Goal: Answer question/provide support: Share knowledge or assist other users

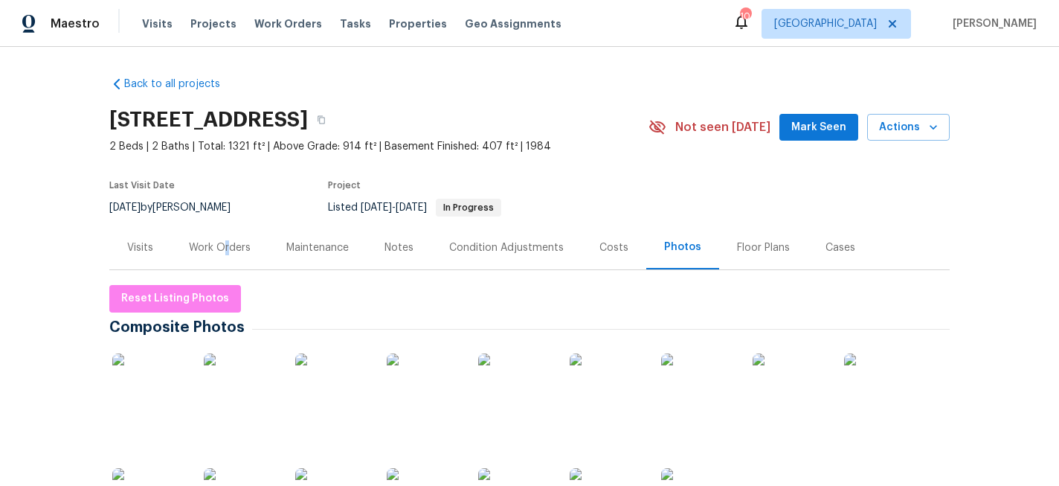
click at [226, 248] on div "Work Orders" at bounding box center [220, 247] width 62 height 15
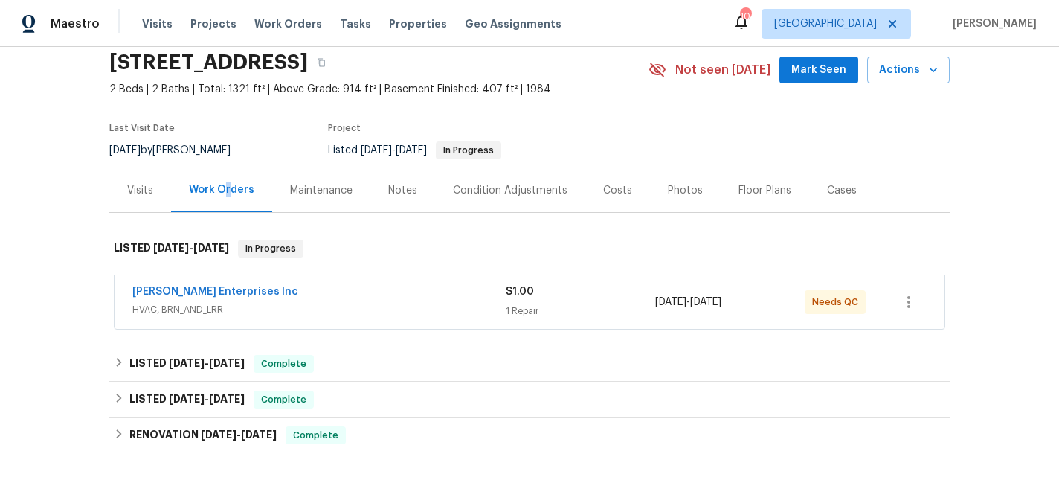
scroll to position [69, 0]
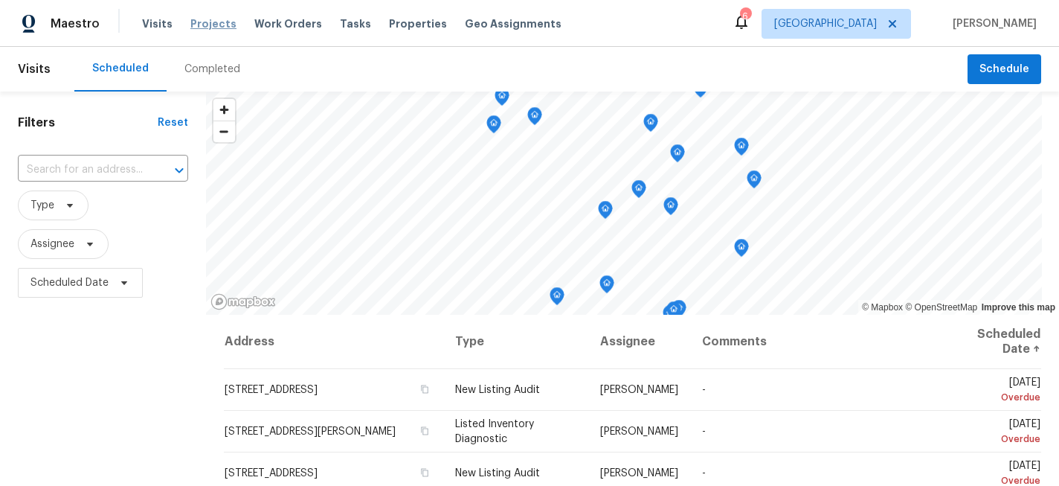
click at [196, 22] on span "Projects" at bounding box center [213, 23] width 46 height 15
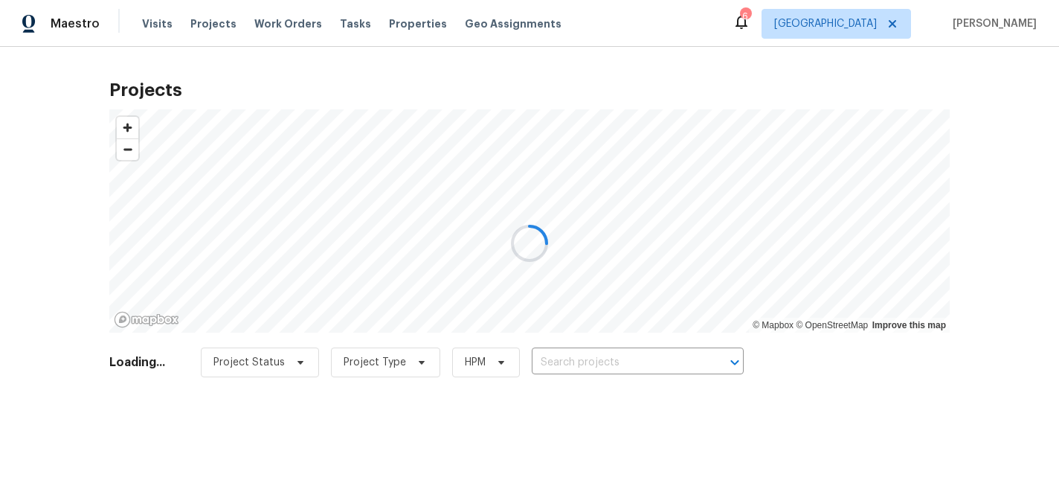
click at [633, 375] on div at bounding box center [529, 243] width 1059 height 486
click at [618, 363] on div at bounding box center [529, 243] width 1059 height 486
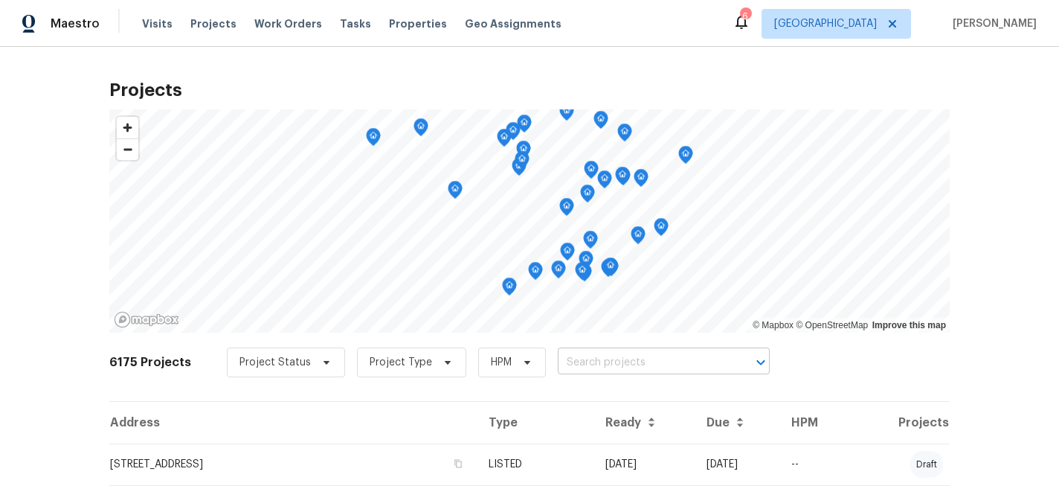
click at [617, 363] on input "text" at bounding box center [643, 362] width 170 height 23
type input "8000"
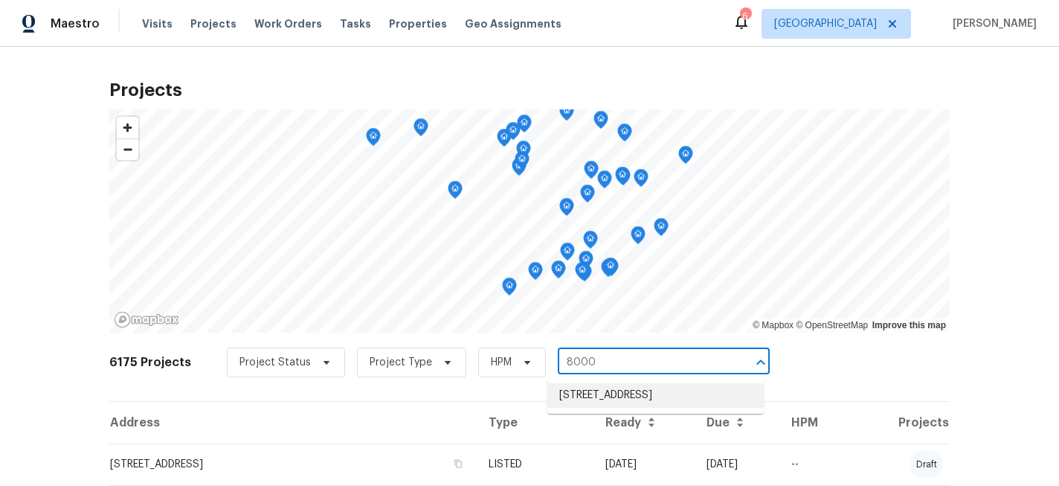
click at [618, 399] on li "8000 Del Dr N, New Hope, MN 55428" at bounding box center [655, 395] width 216 height 25
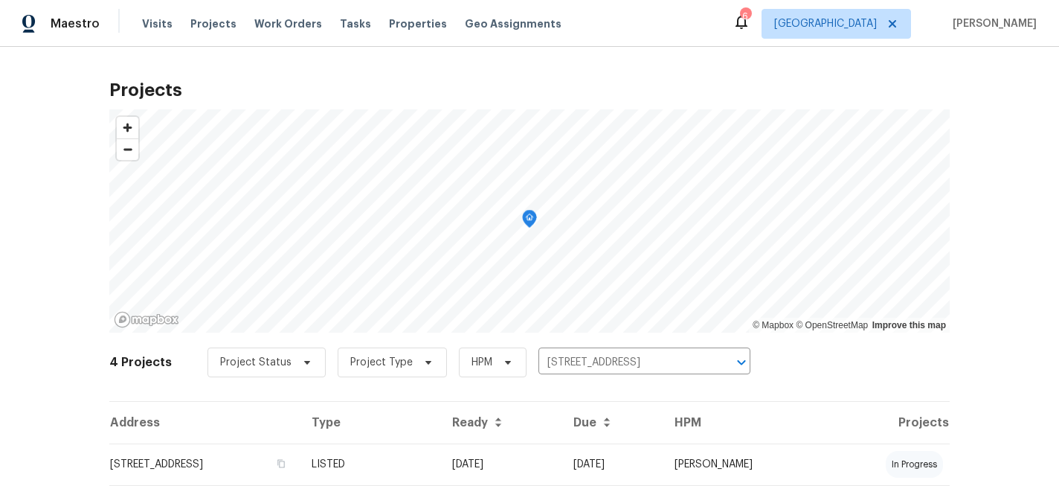
scroll to position [71, 0]
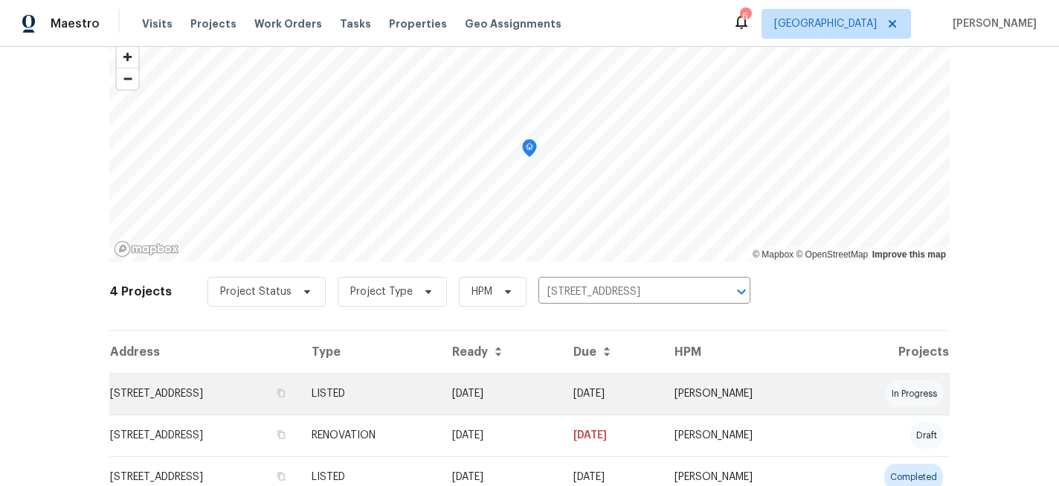
click at [225, 396] on td "8000 Del Dr N, New Hope, MN 55428" at bounding box center [204, 394] width 190 height 42
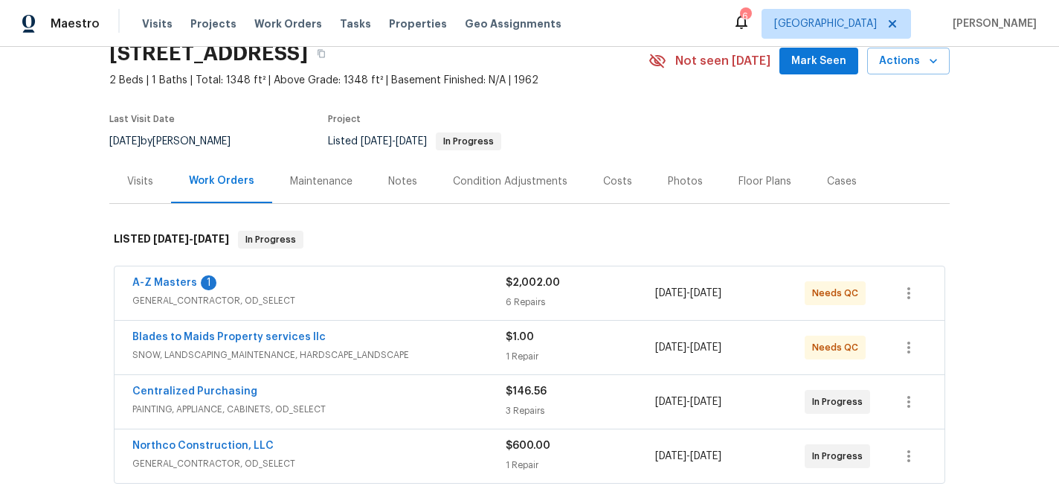
scroll to position [67, 0]
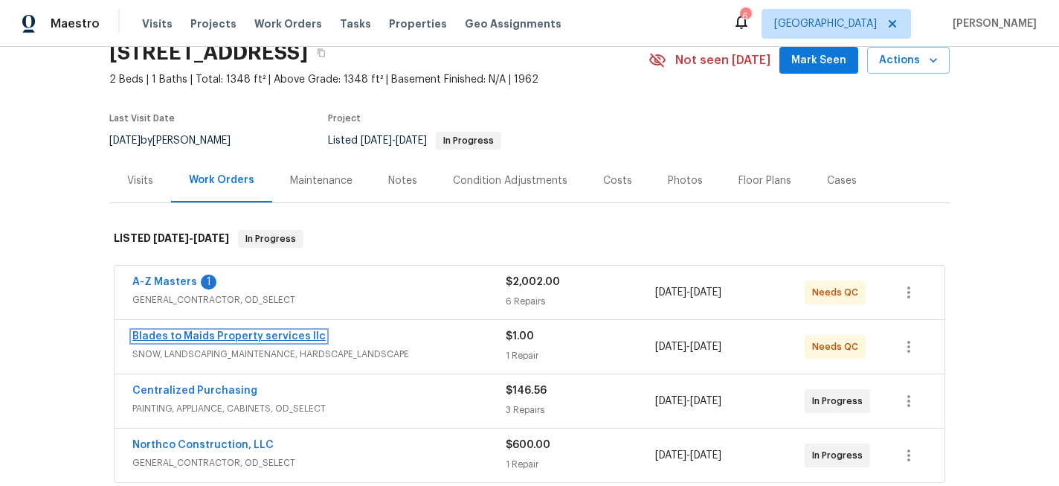
click at [289, 332] on link "Blades to Maids Property services llc" at bounding box center [228, 336] width 193 height 10
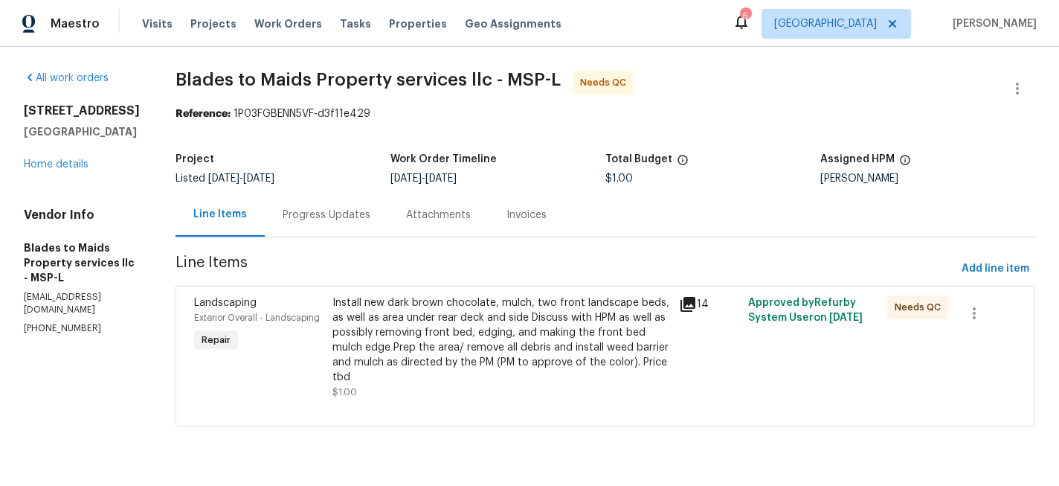
click at [302, 208] on div "Progress Updates" at bounding box center [327, 214] width 88 height 15
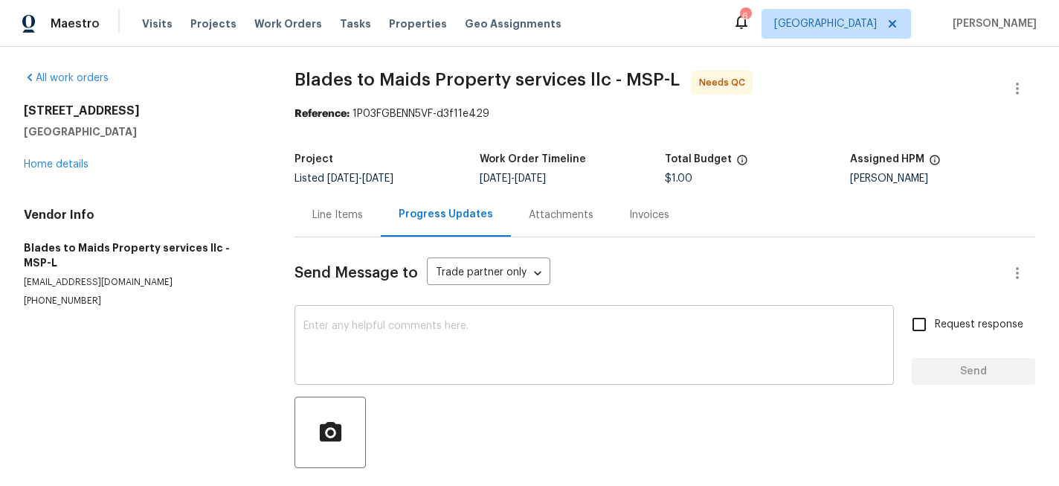
scroll to position [67, 0]
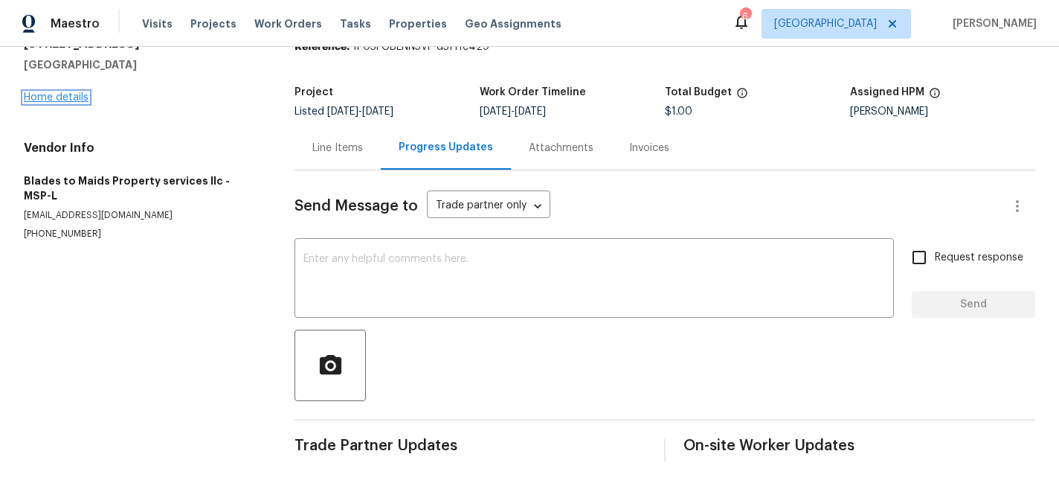
click at [57, 97] on link "Home details" at bounding box center [56, 97] width 65 height 10
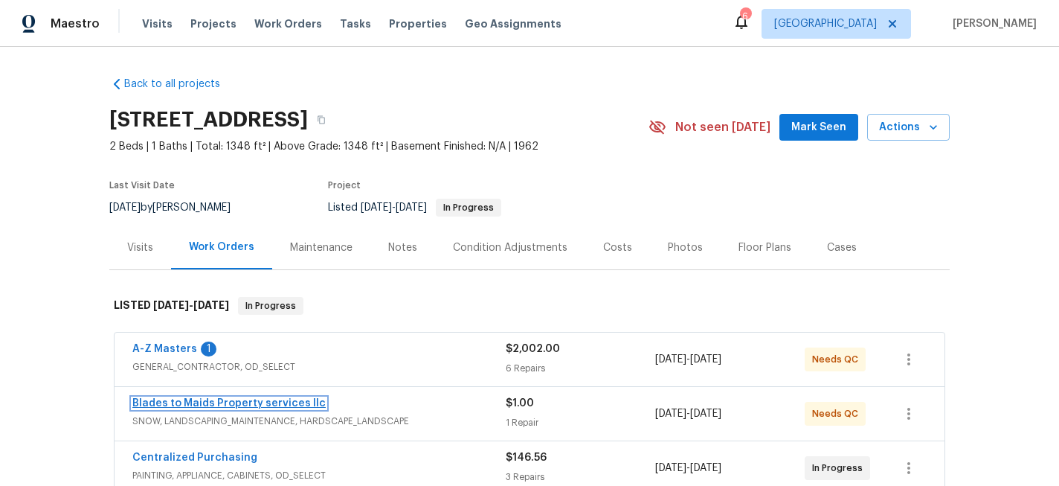
click at [273, 403] on link "Blades to Maids Property services llc" at bounding box center [228, 403] width 193 height 10
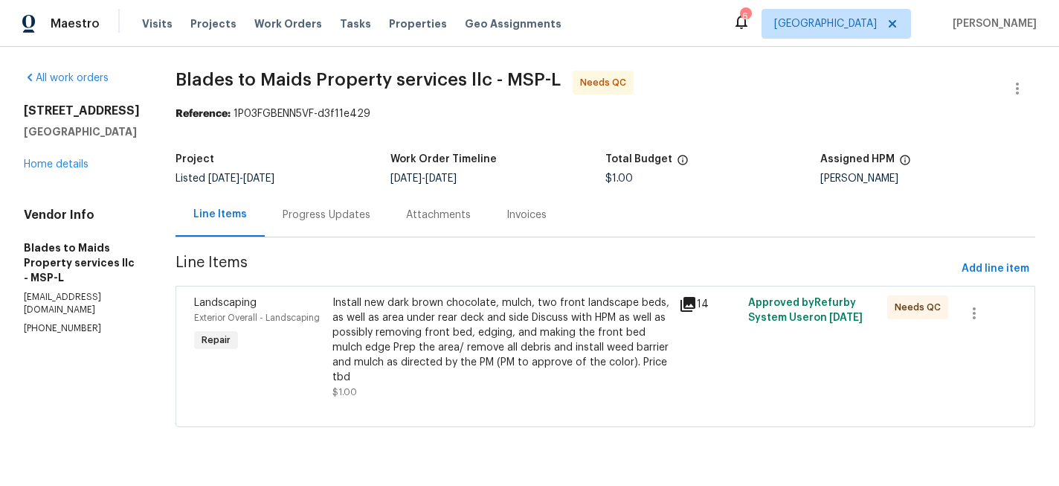
click at [558, 317] on div "Install new dark brown chocolate, mulch, two front landscape beds, as well as a…" at bounding box center [501, 339] width 338 height 89
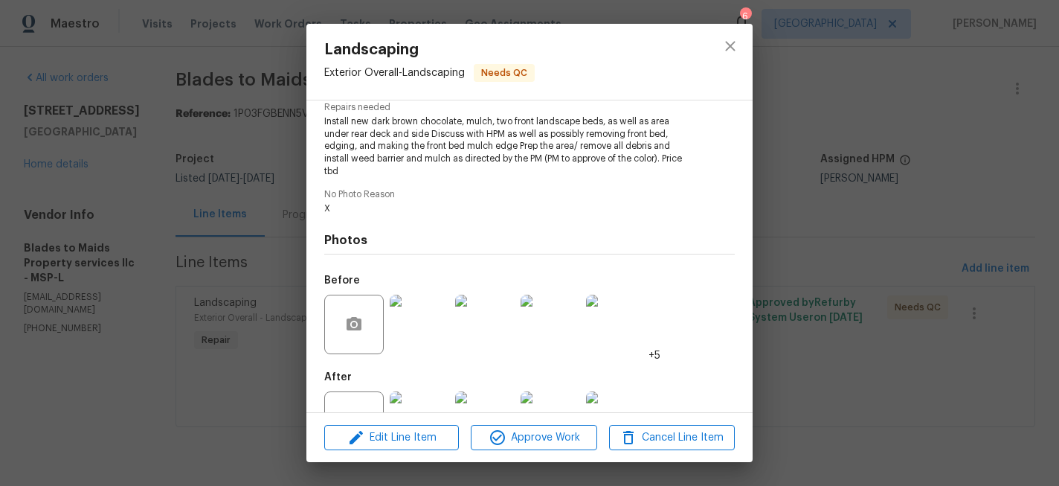
scroll to position [211, 0]
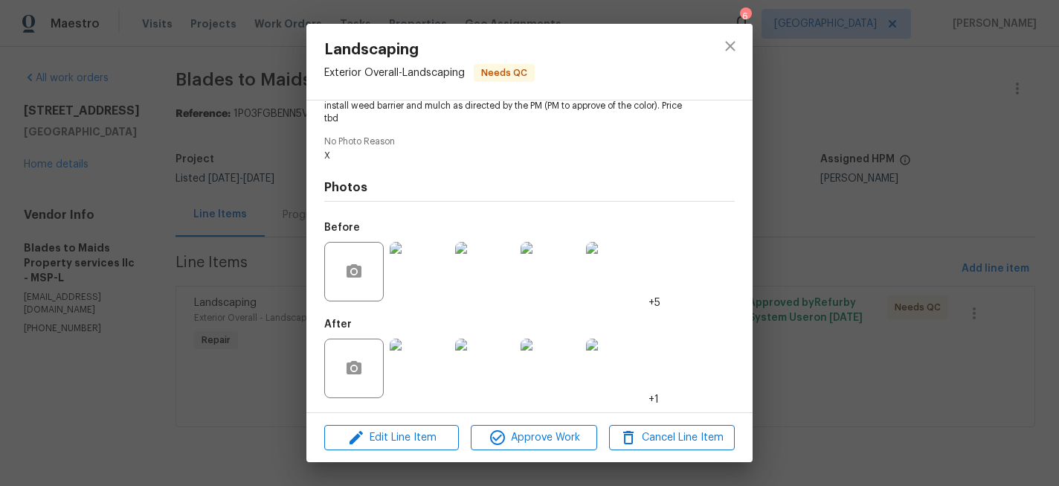
click at [418, 342] on img at bounding box center [419, 367] width 59 height 59
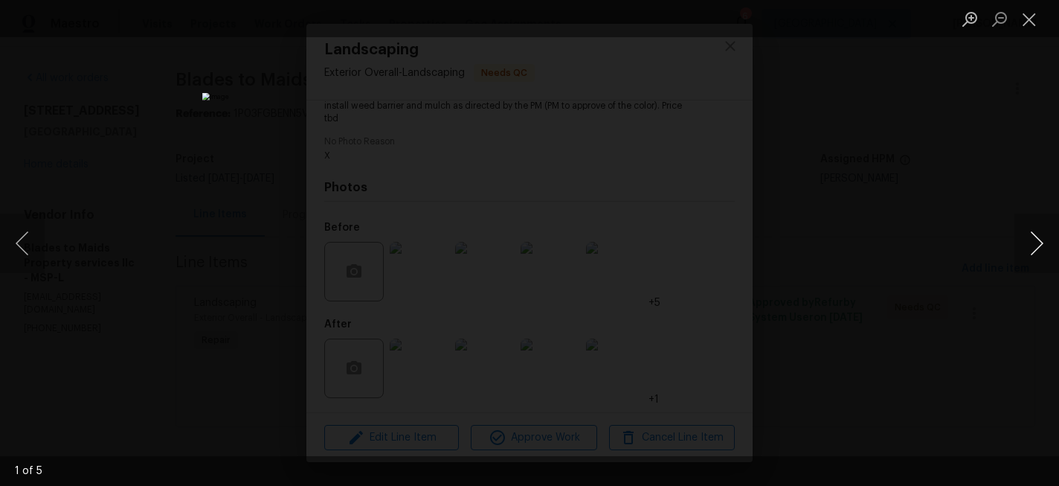
click at [1037, 244] on button "Next image" at bounding box center [1036, 242] width 45 height 59
click at [1024, 25] on button "Close lightbox" at bounding box center [1029, 19] width 30 height 26
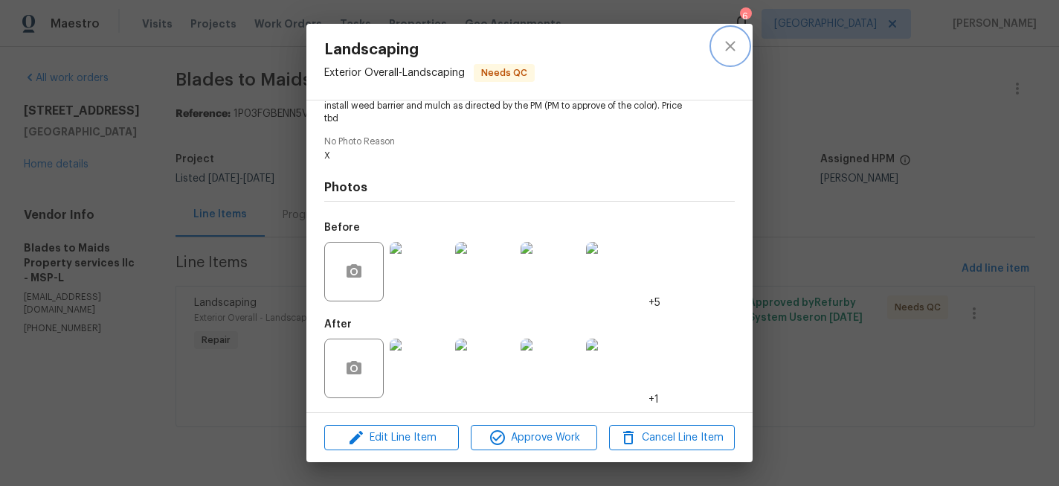
click at [730, 50] on icon "close" at bounding box center [730, 46] width 18 height 18
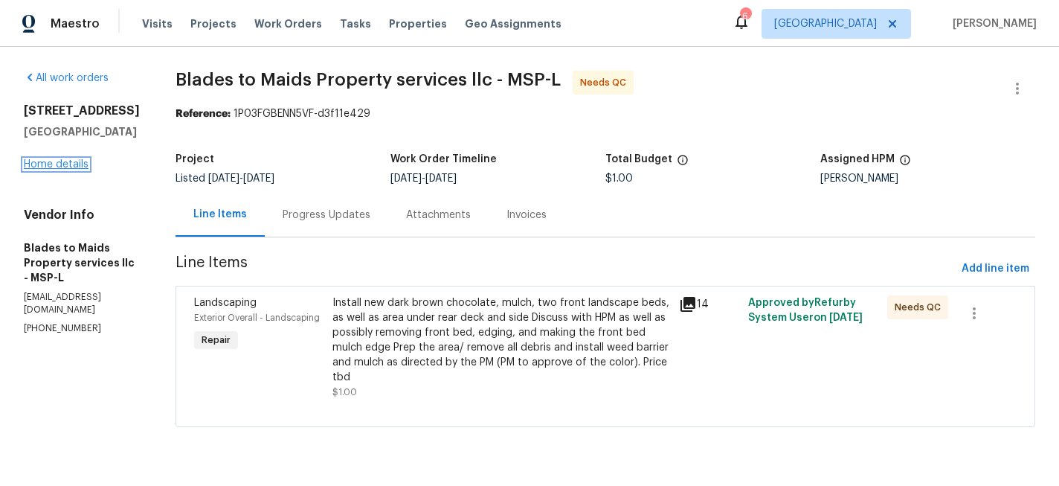
click at [71, 170] on link "Home details" at bounding box center [56, 164] width 65 height 10
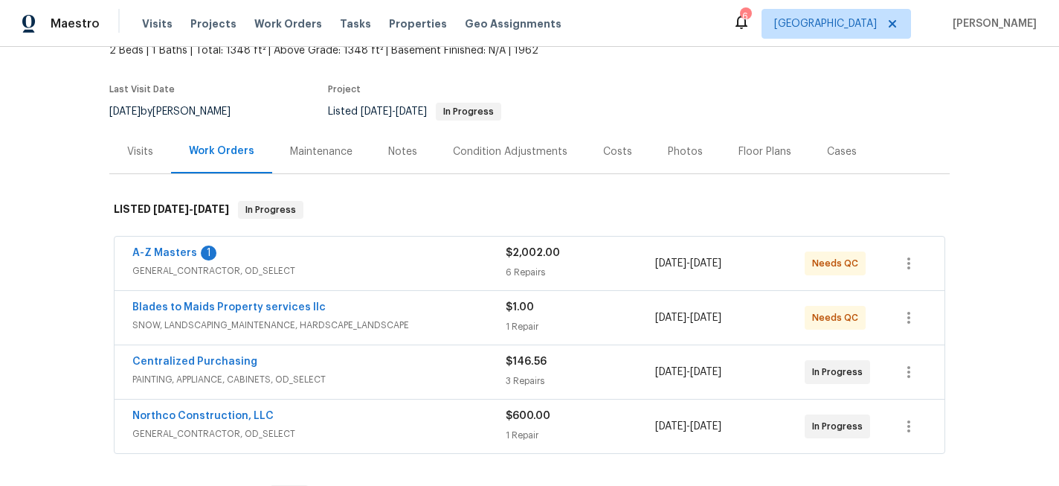
scroll to position [115, 0]
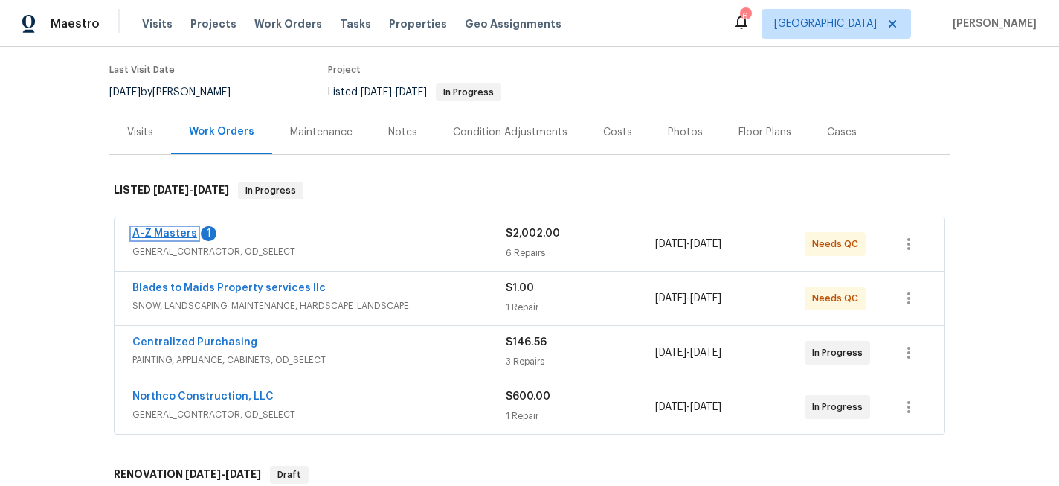
click at [161, 228] on link "A-Z Masters" at bounding box center [164, 233] width 65 height 10
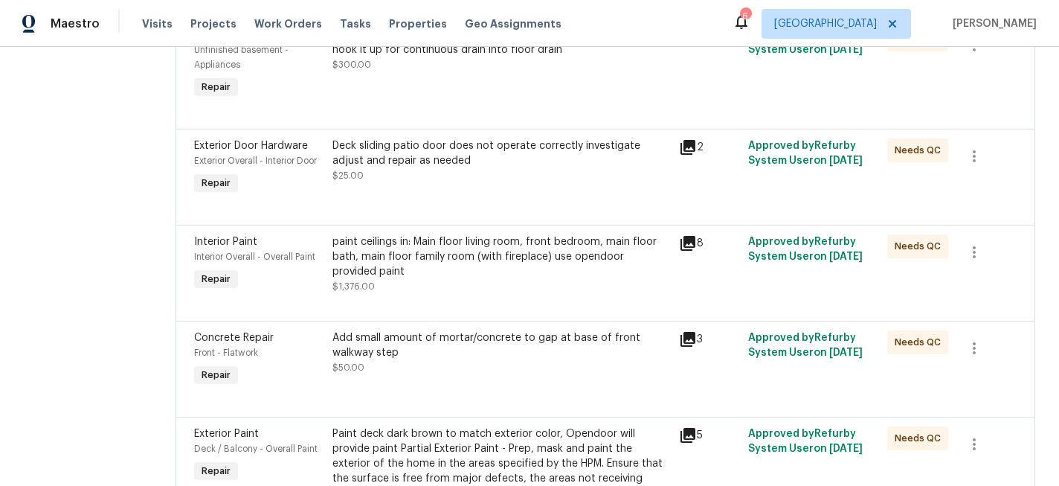
scroll to position [380, 0]
click at [463, 250] on div "paint ceilings in: Main floor living room, front bedroom, main floor bath, main…" at bounding box center [501, 255] width 338 height 45
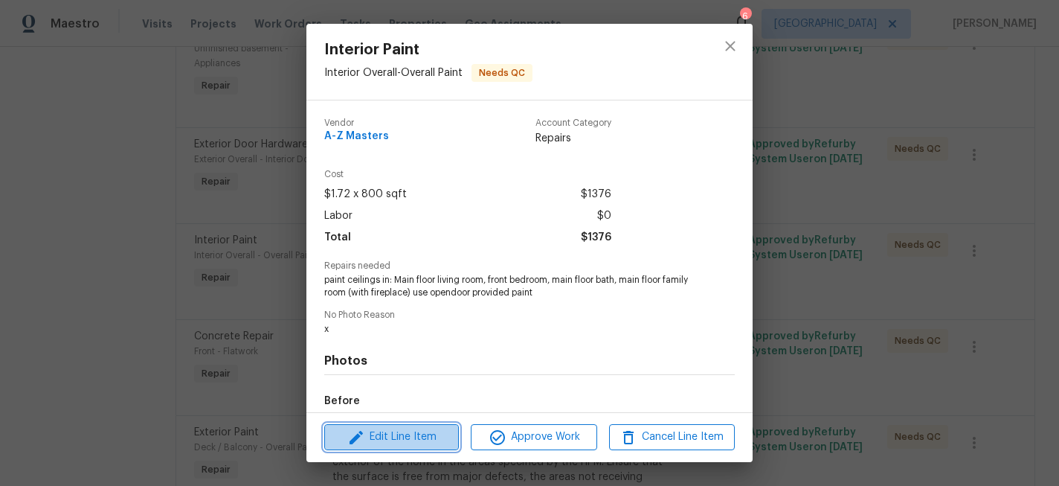
click at [425, 433] on span "Edit Line Item" at bounding box center [392, 437] width 126 height 19
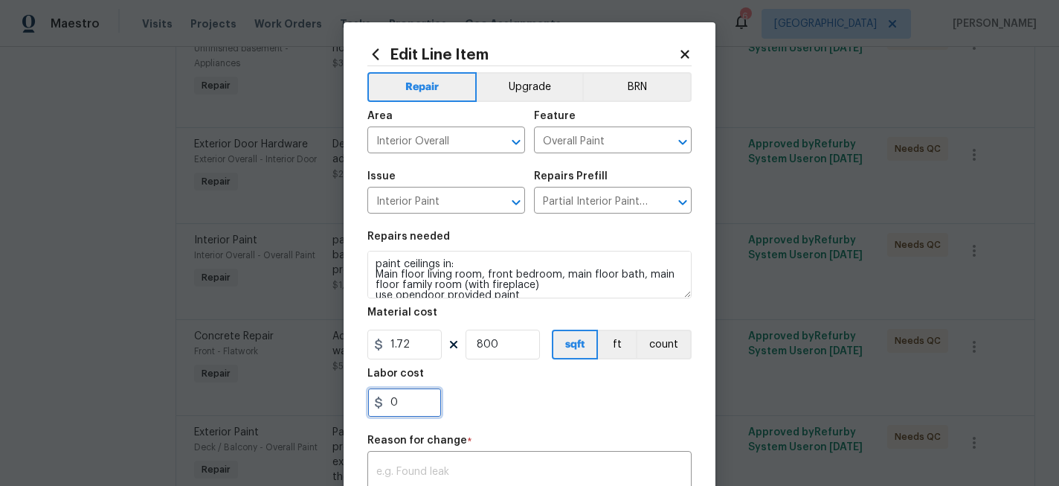
drag, startPoint x: 413, startPoint y: 406, endPoint x: 332, endPoint y: 406, distance: 81.1
click at [342, 406] on div "Edit Line Item Repair Upgrade BRN Area Interior Overall ​ Feature Overall Paint…" at bounding box center [529, 243] width 1059 height 486
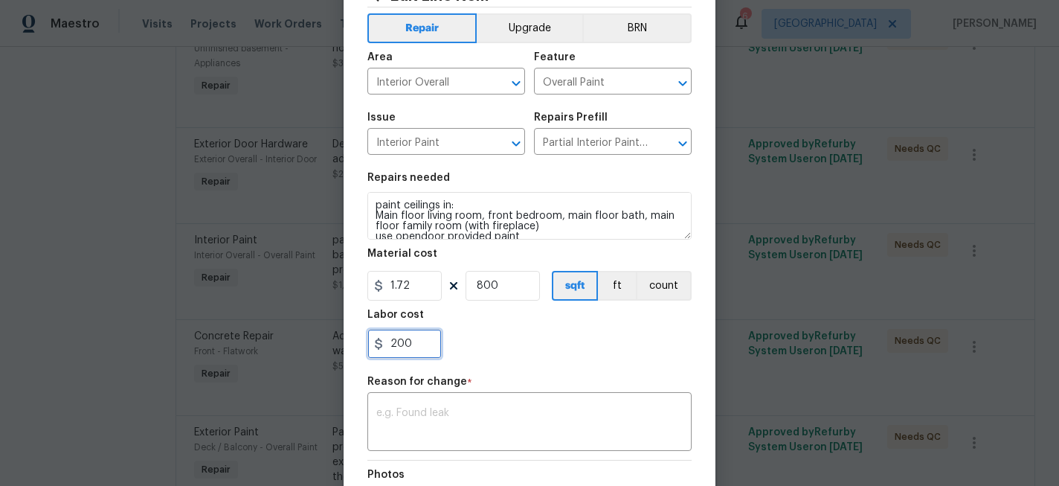
scroll to position [71, 0]
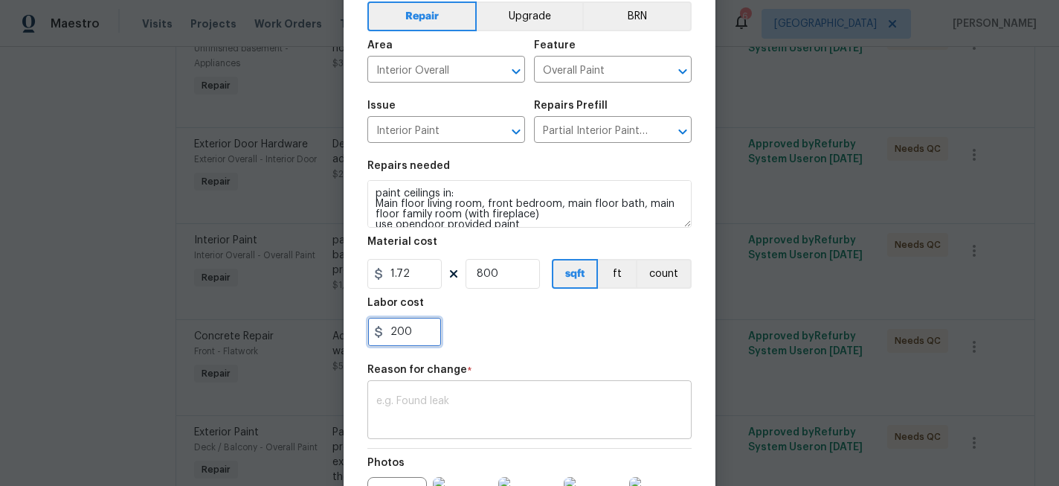
type input "200"
click at [434, 400] on textarea at bounding box center [529, 411] width 306 height 31
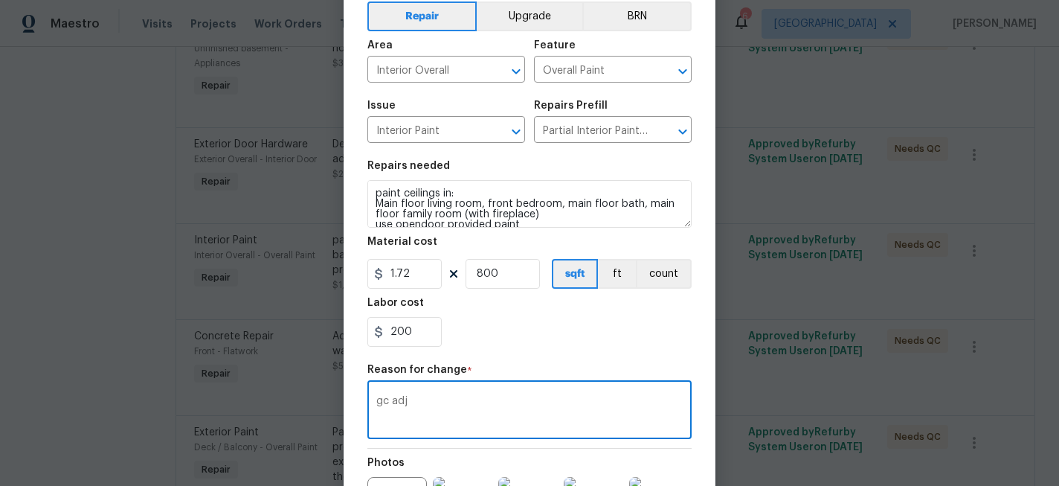
scroll to position [263, 0]
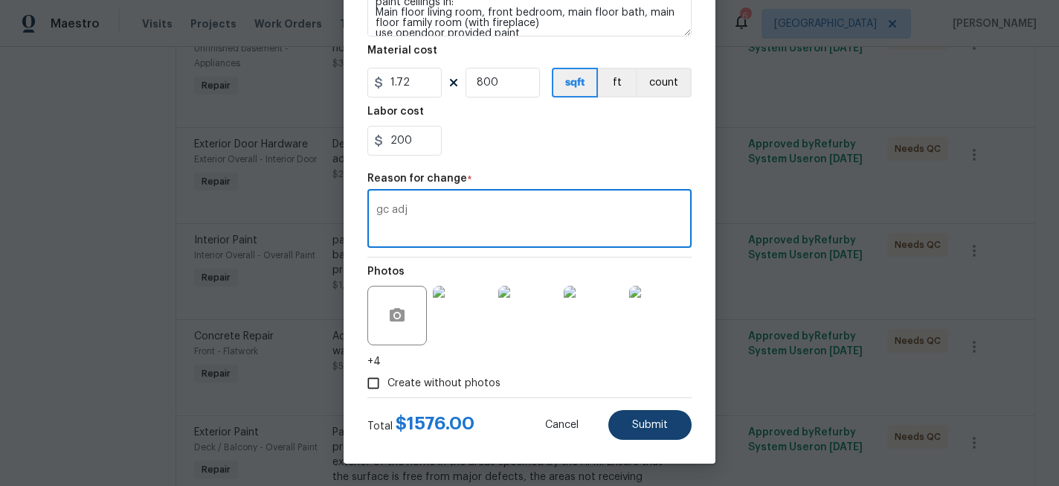
type textarea "gc adj"
click at [633, 416] on button "Submit" at bounding box center [649, 425] width 83 height 30
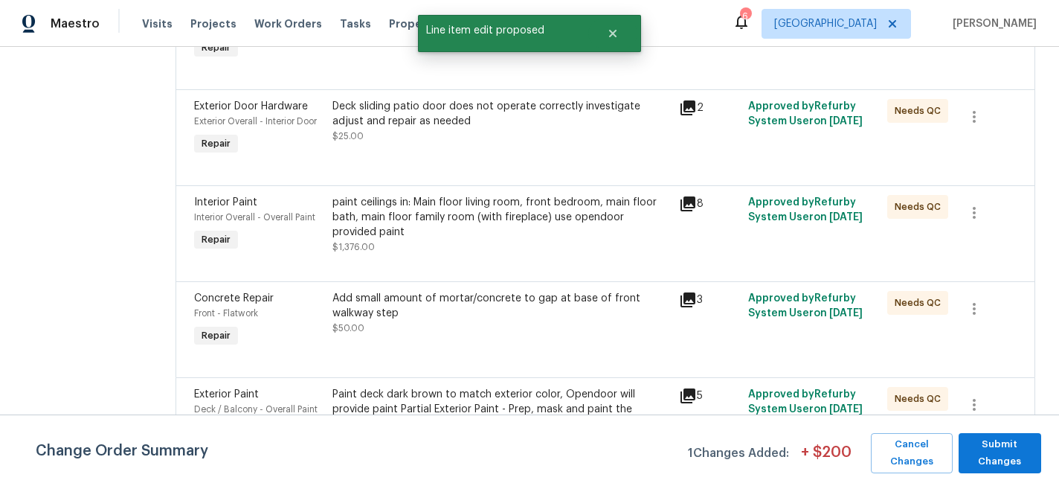
scroll to position [495, 0]
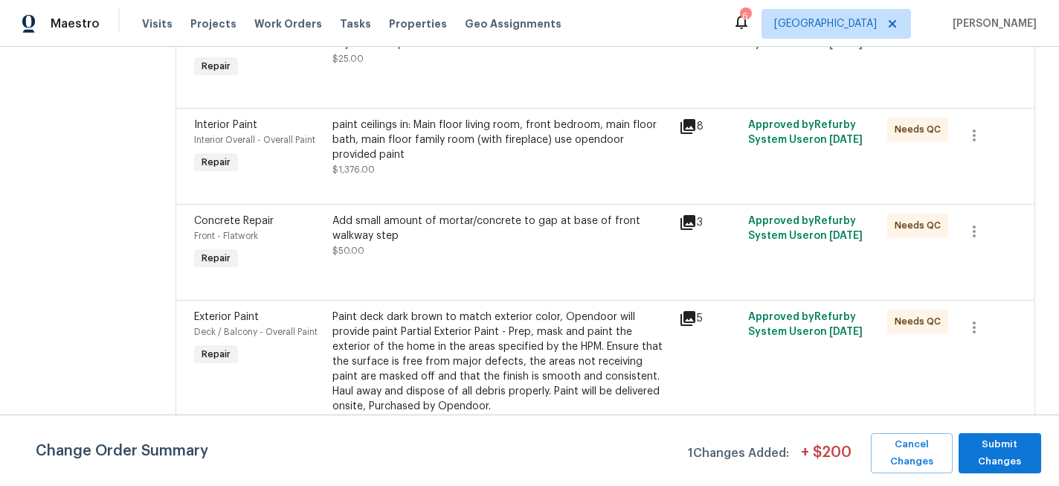
click at [471, 231] on div "Add small amount of mortar/concrete to gap at base of front walkway step" at bounding box center [501, 228] width 338 height 30
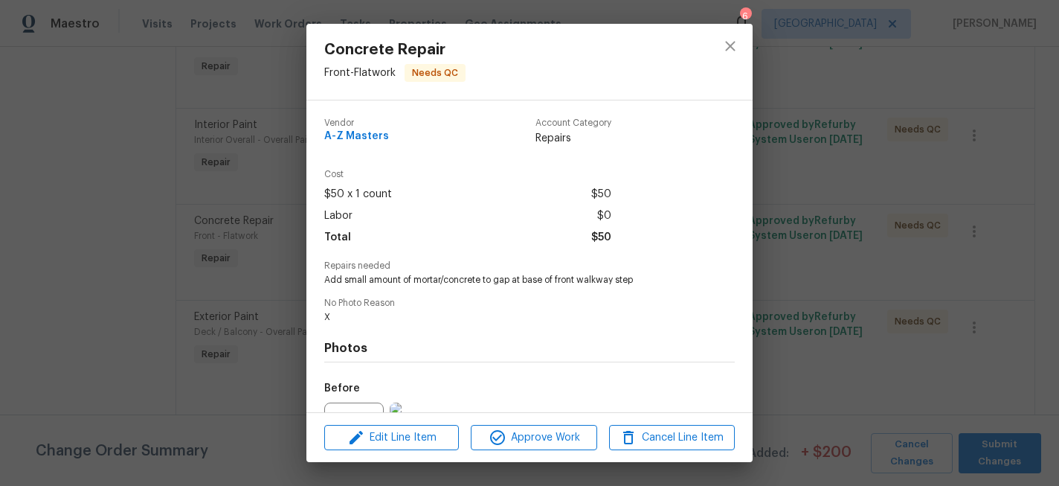
scroll to position [161, 0]
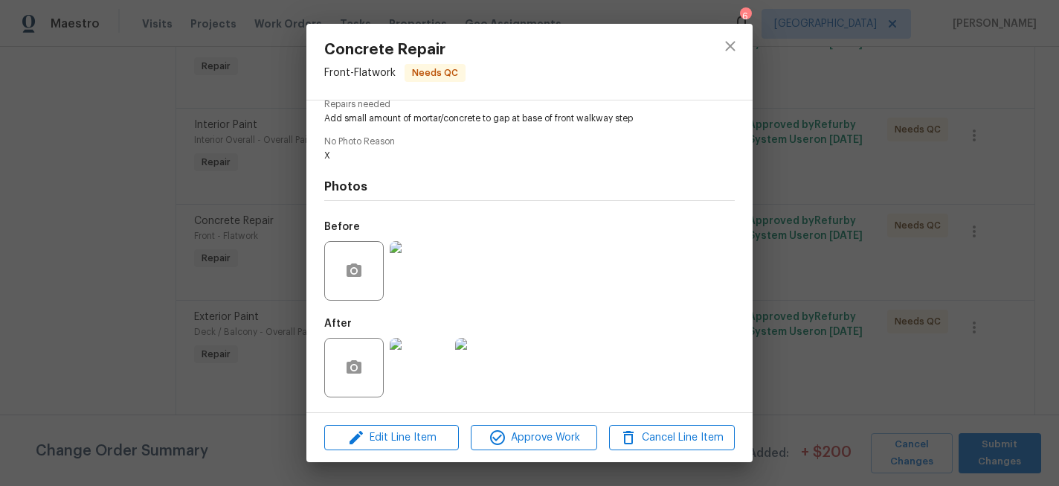
click at [432, 383] on img at bounding box center [419, 367] width 59 height 59
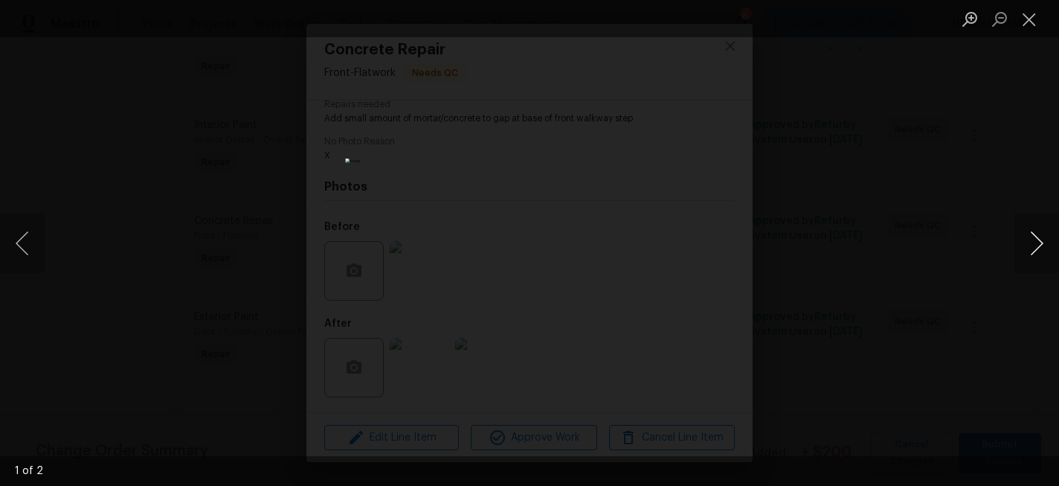
click at [1038, 245] on button "Next image" at bounding box center [1036, 242] width 45 height 59
click at [1029, 15] on button "Close lightbox" at bounding box center [1029, 19] width 30 height 26
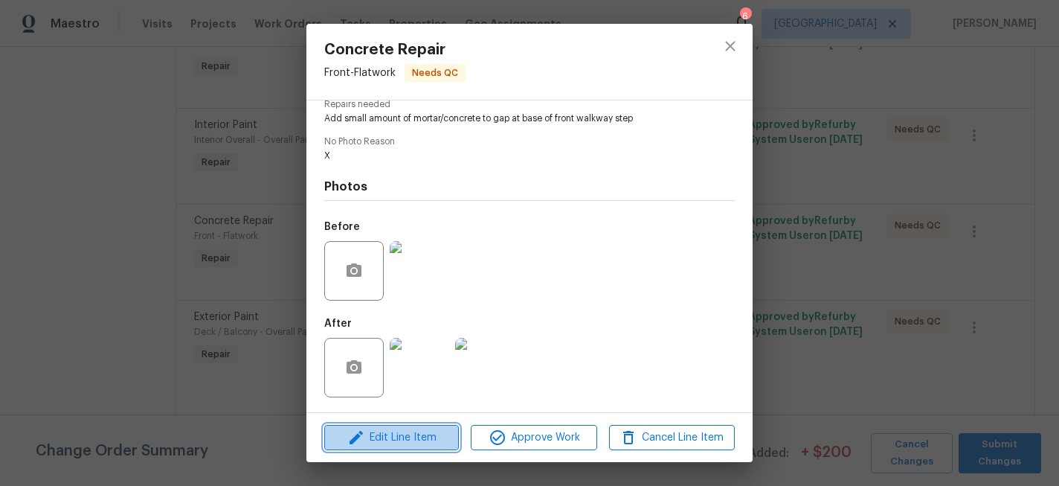
click at [406, 425] on button "Edit Line Item" at bounding box center [391, 438] width 135 height 26
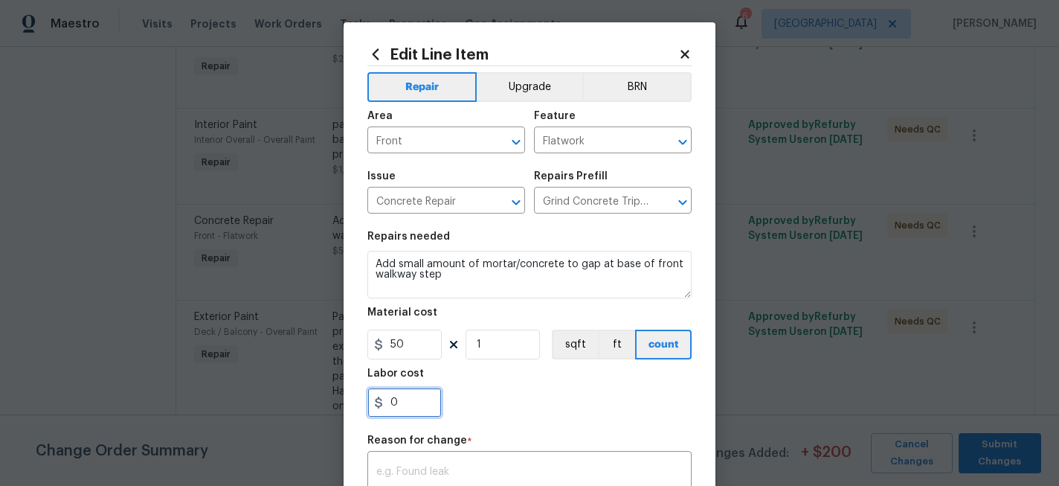
drag, startPoint x: 411, startPoint y: 397, endPoint x: 342, endPoint y: 397, distance: 68.4
click at [342, 397] on div "Edit Line Item Repair Upgrade BRN Area Front ​ Feature Flatwork ​ Issue Concret…" at bounding box center [529, 243] width 1059 height 486
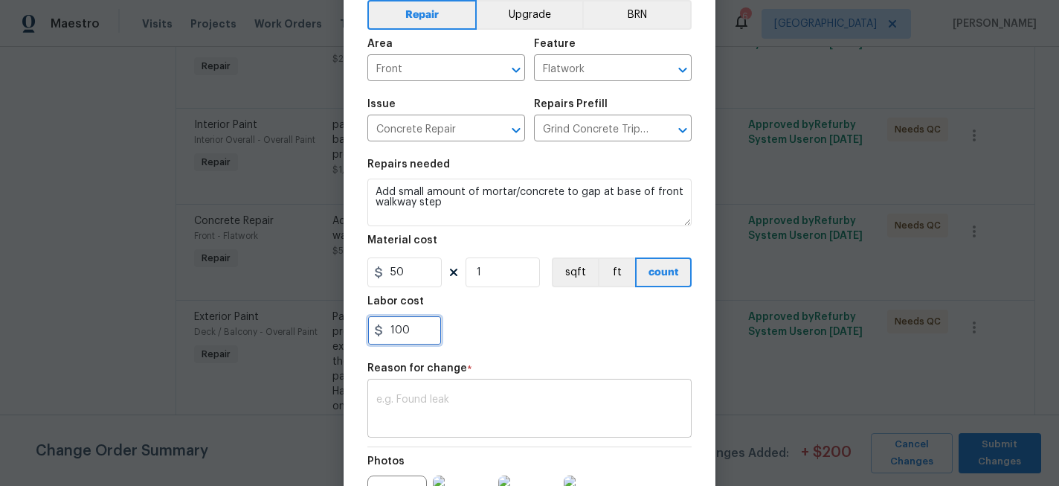
type input "100"
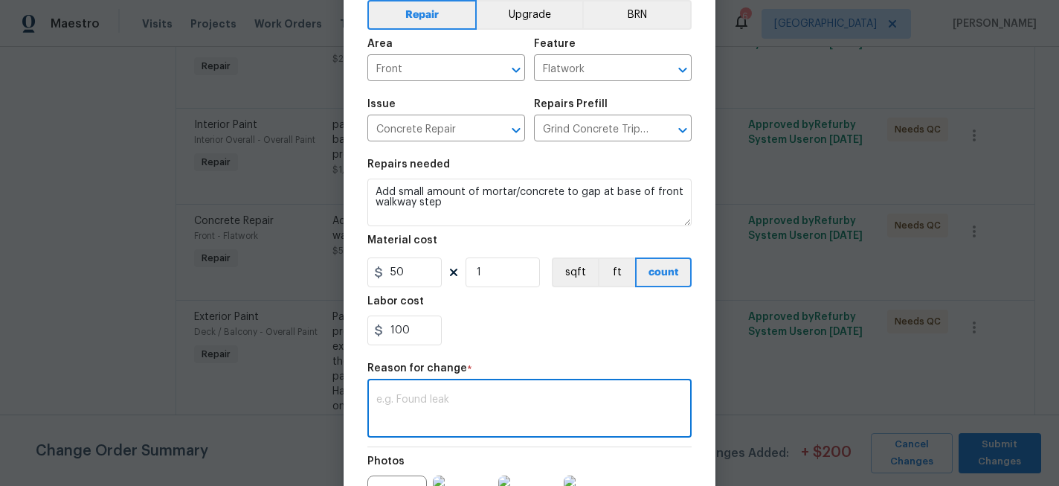
click at [424, 408] on textarea at bounding box center [529, 409] width 306 height 31
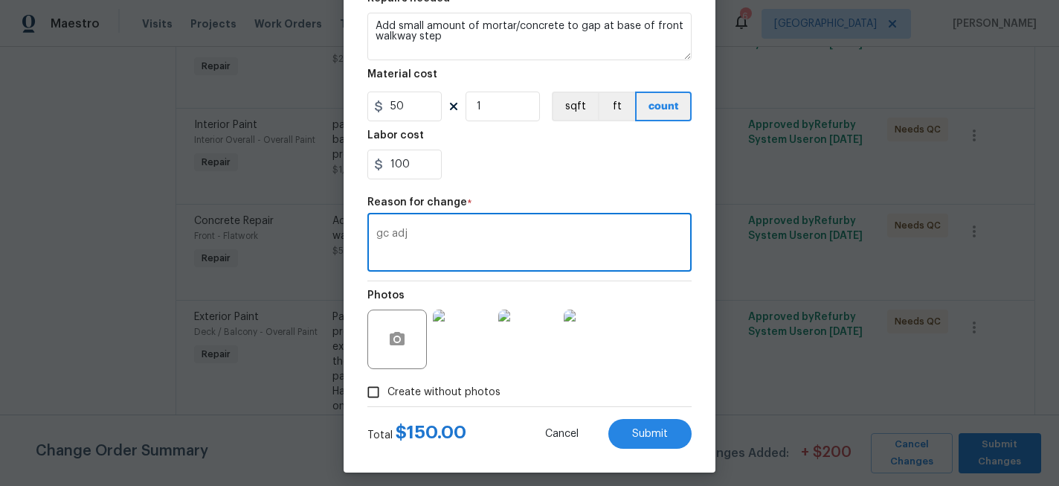
scroll to position [248, 0]
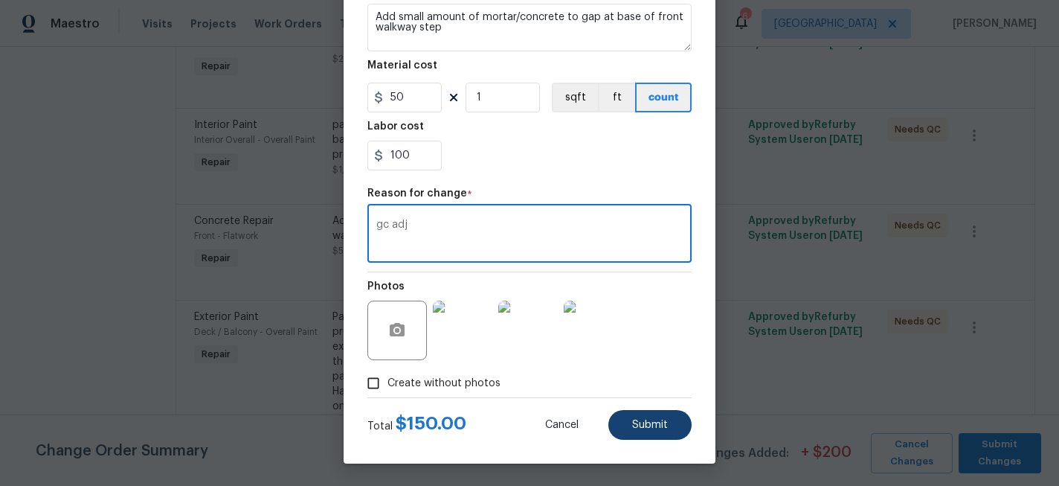
type textarea "gc adj"
click at [663, 426] on span "Submit" at bounding box center [650, 424] width 36 height 11
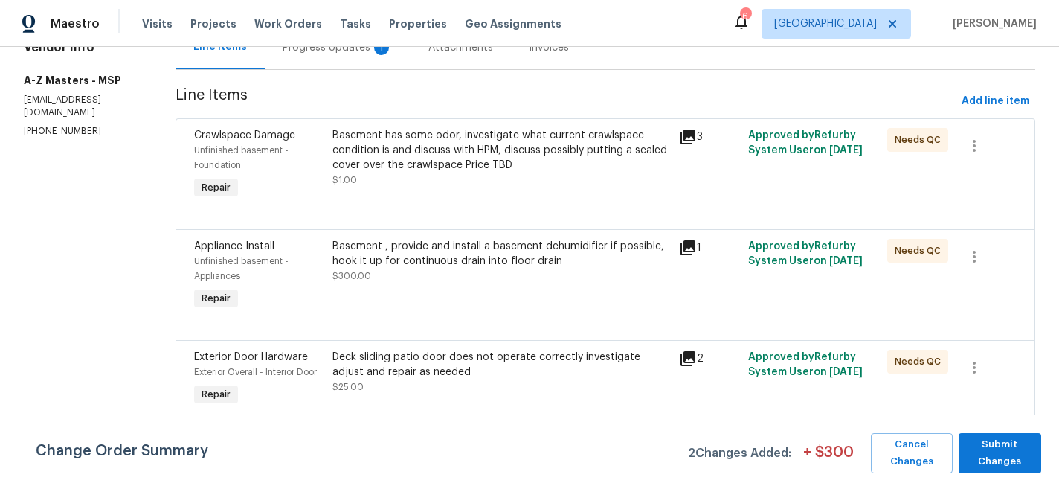
scroll to position [166, 0]
click at [455, 155] on div "Basement has some odor, investigate what current crawlspace condition is and di…" at bounding box center [501, 151] width 338 height 45
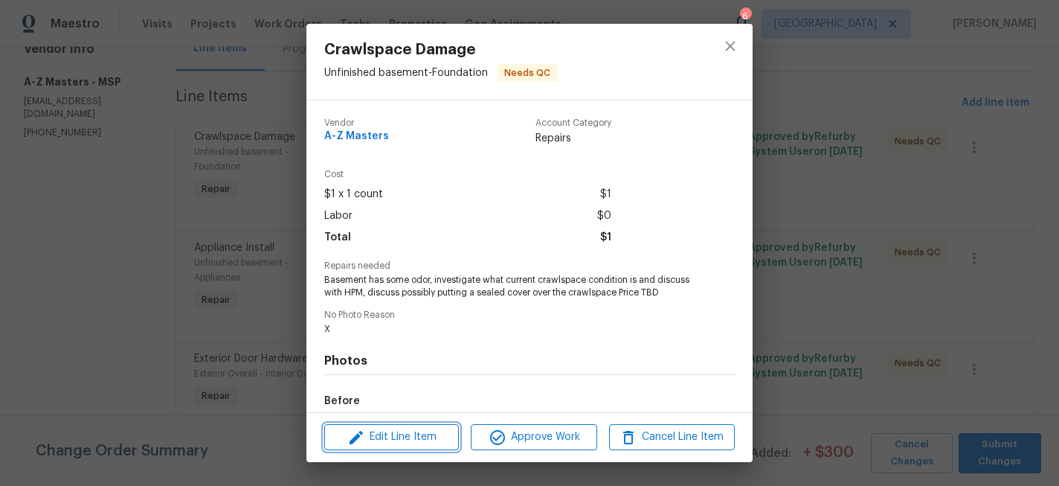
click at [415, 429] on span "Edit Line Item" at bounding box center [392, 437] width 126 height 19
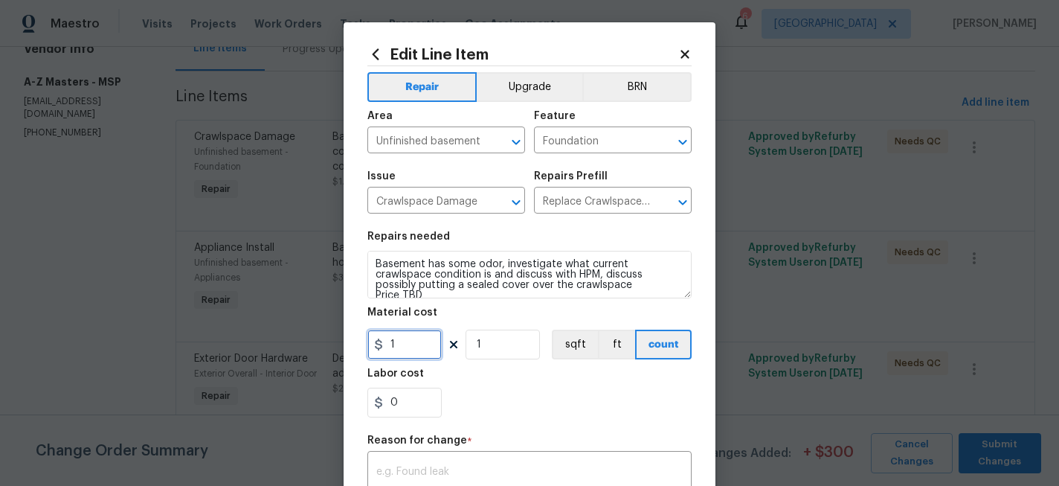
click at [422, 348] on input "1" at bounding box center [404, 344] width 74 height 30
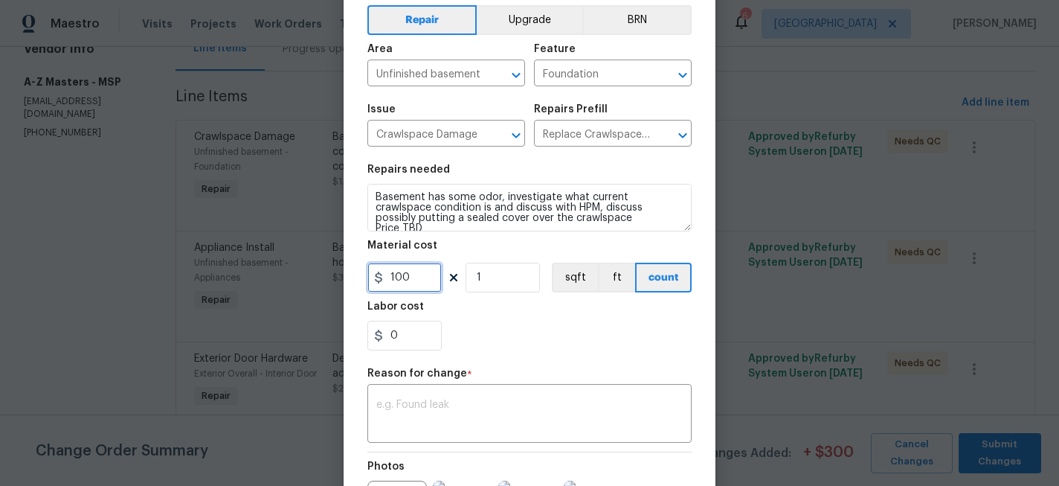
scroll to position [74, 0]
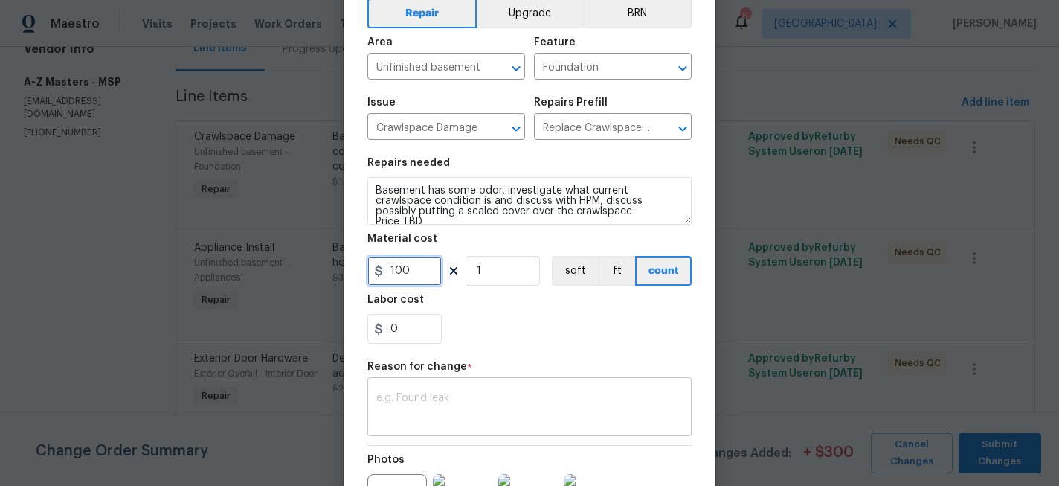
type input "100"
click at [473, 398] on textarea at bounding box center [529, 408] width 306 height 31
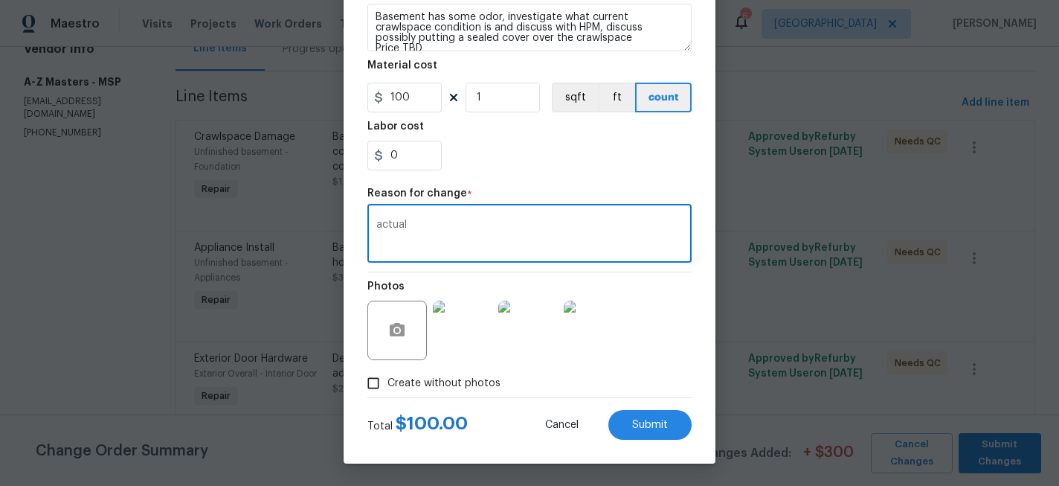
scroll to position [248, 0]
type textarea "actual"
click at [664, 433] on button "Submit" at bounding box center [649, 425] width 83 height 30
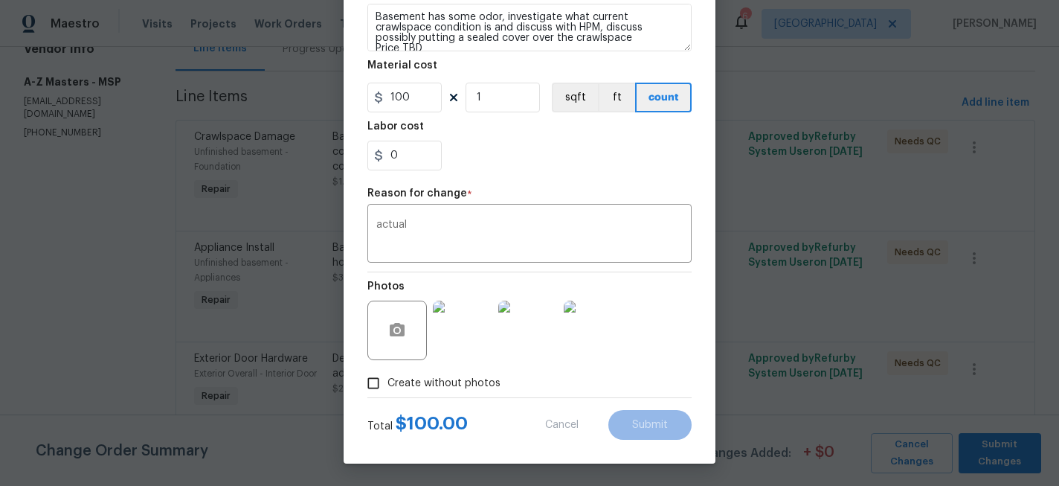
type input "1"
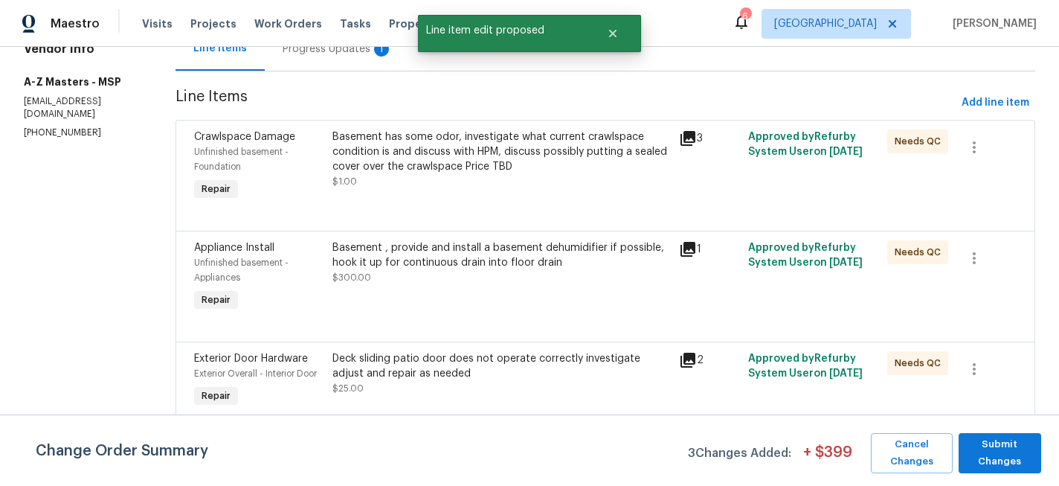
scroll to position [0, 0]
click at [1008, 451] on span "Submit Changes" at bounding box center [1000, 453] width 68 height 34
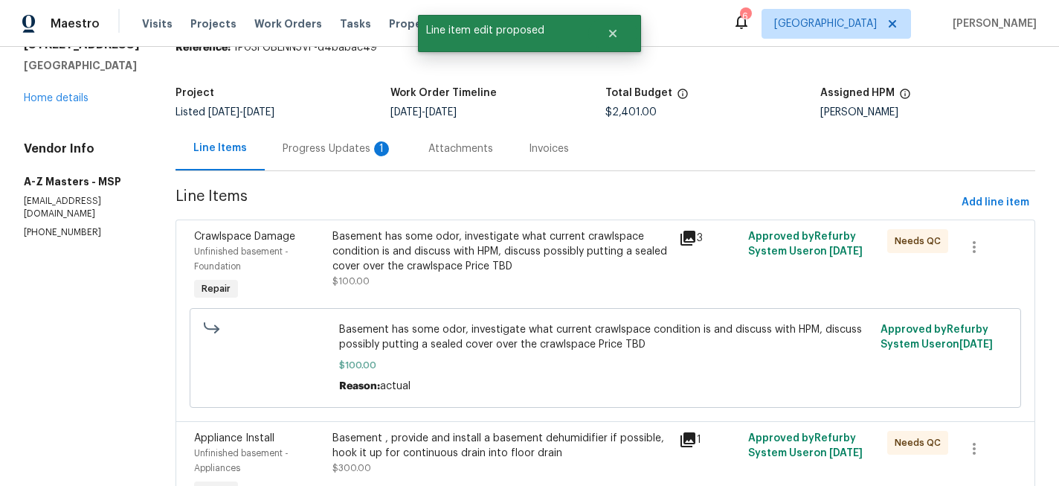
scroll to position [77, 0]
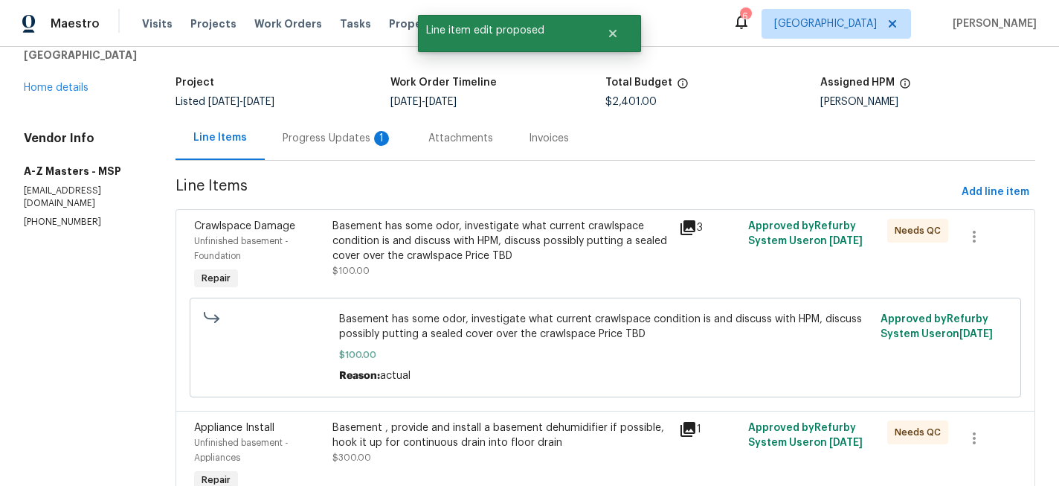
click at [460, 250] on div "Basement has some odor, investigate what current crawlspace condition is and di…" at bounding box center [501, 241] width 338 height 45
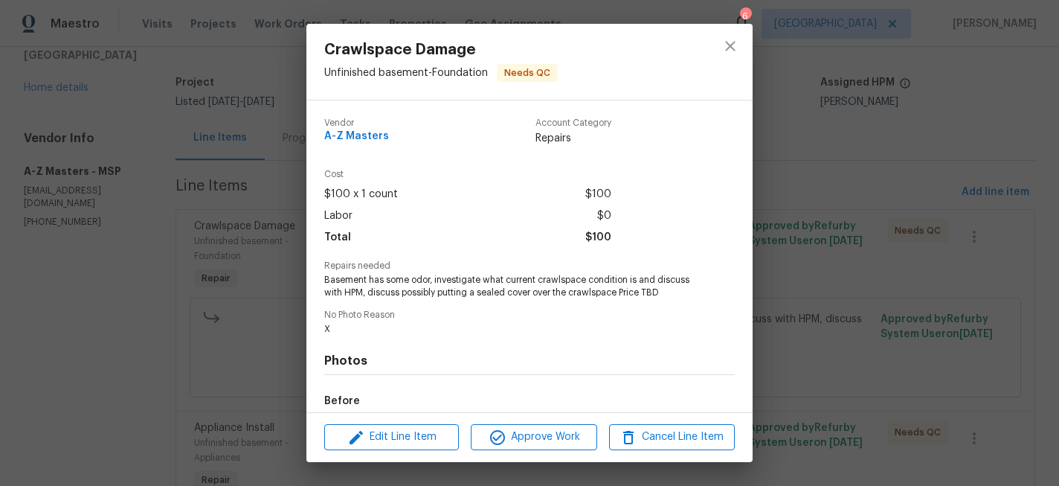
scroll to position [174, 0]
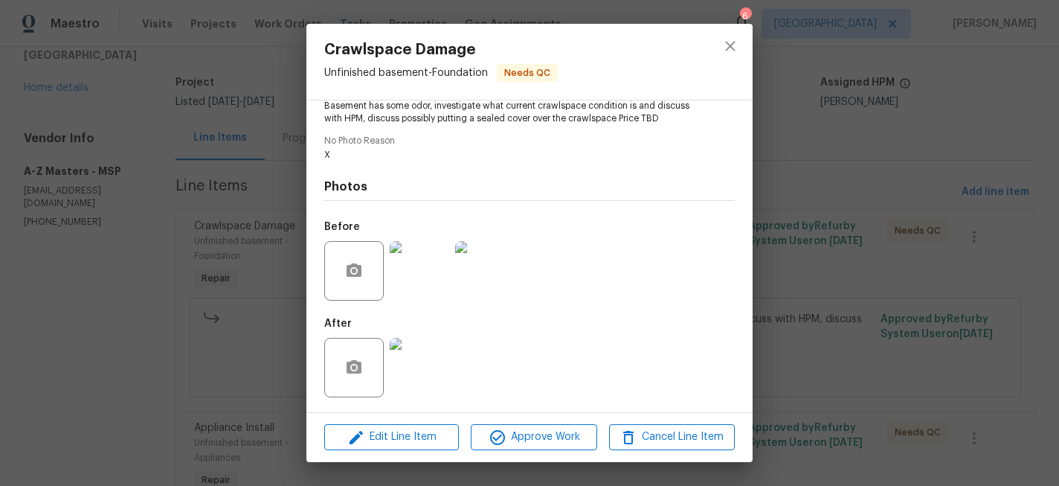
click at [436, 361] on img at bounding box center [419, 367] width 59 height 59
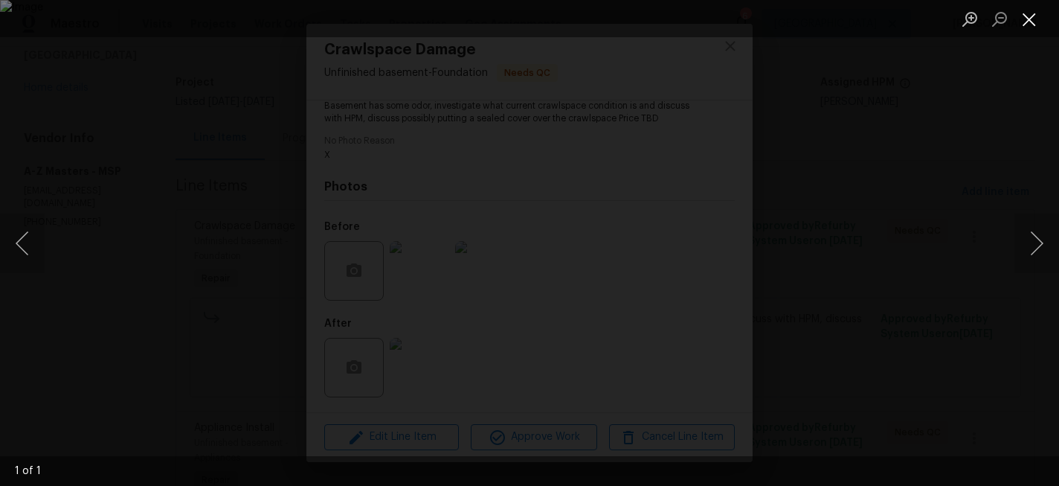
click at [1029, 18] on button "Close lightbox" at bounding box center [1029, 19] width 30 height 26
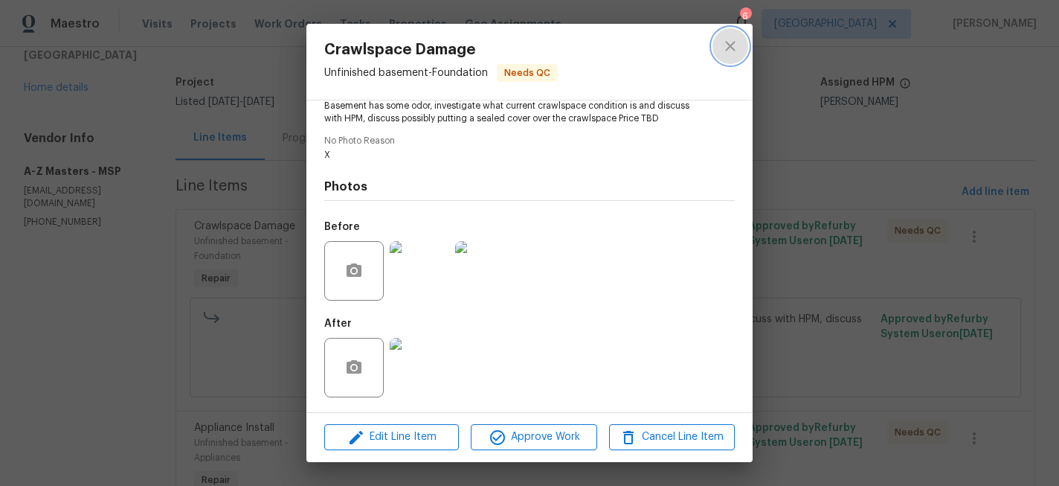
click at [735, 46] on icon "close" at bounding box center [730, 46] width 18 height 18
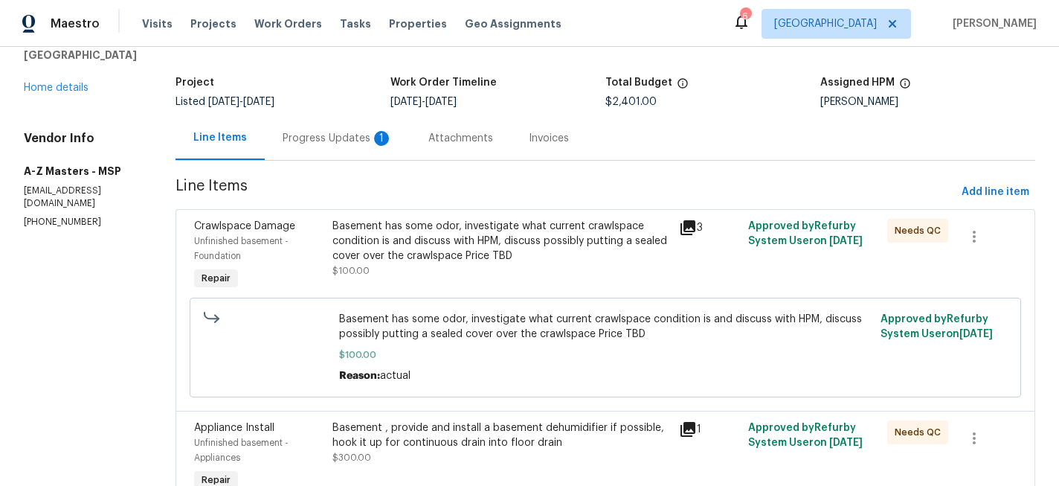
click at [291, 135] on div "Progress Updates 1" at bounding box center [338, 138] width 110 height 15
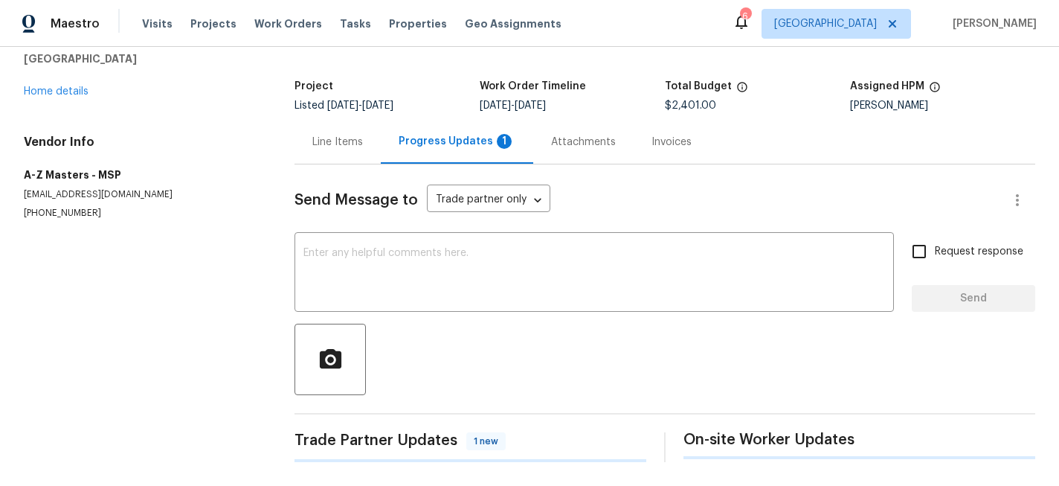
scroll to position [62, 0]
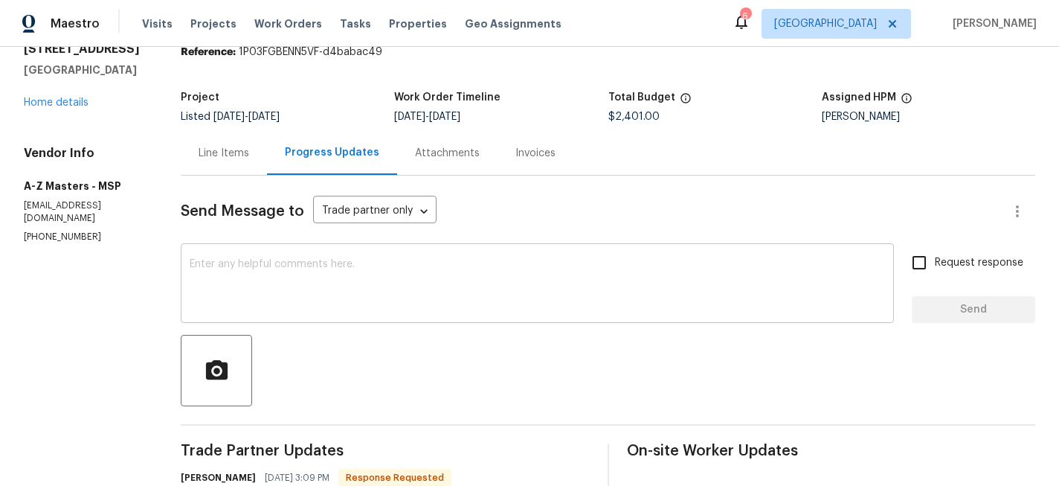
click at [381, 276] on textarea at bounding box center [537, 285] width 695 height 52
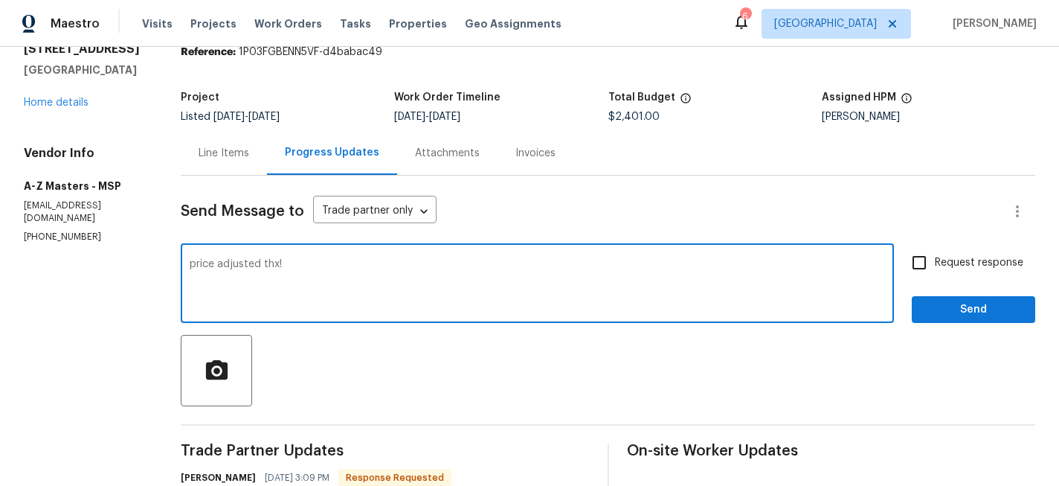
type textarea "price adjusted thx!"
click at [947, 303] on span "Send" at bounding box center [974, 309] width 100 height 19
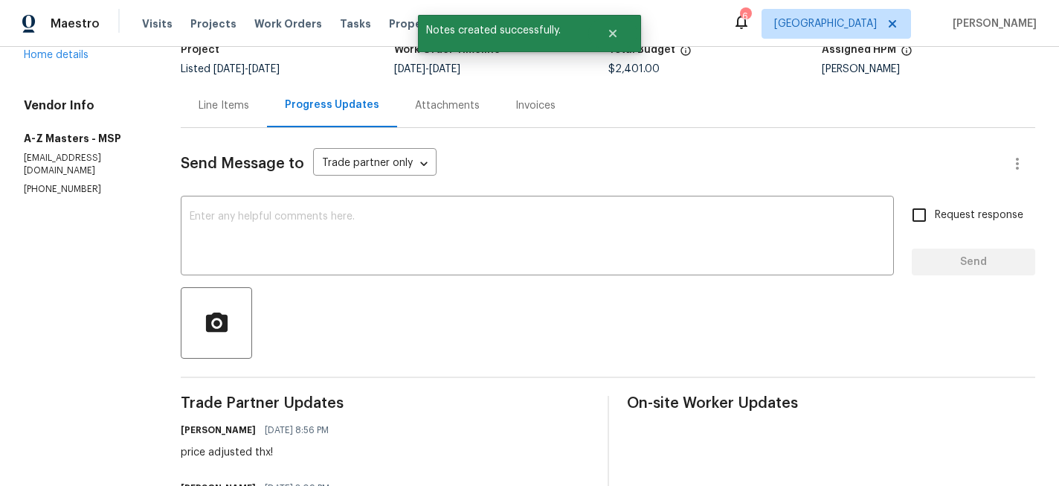
click at [237, 97] on div "Line Items" at bounding box center [224, 105] width 86 height 44
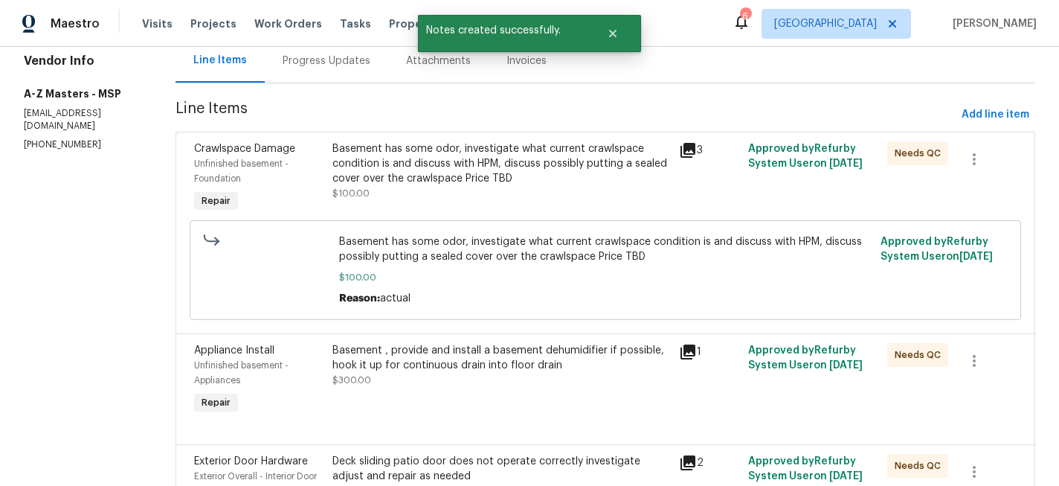
scroll to position [258, 0]
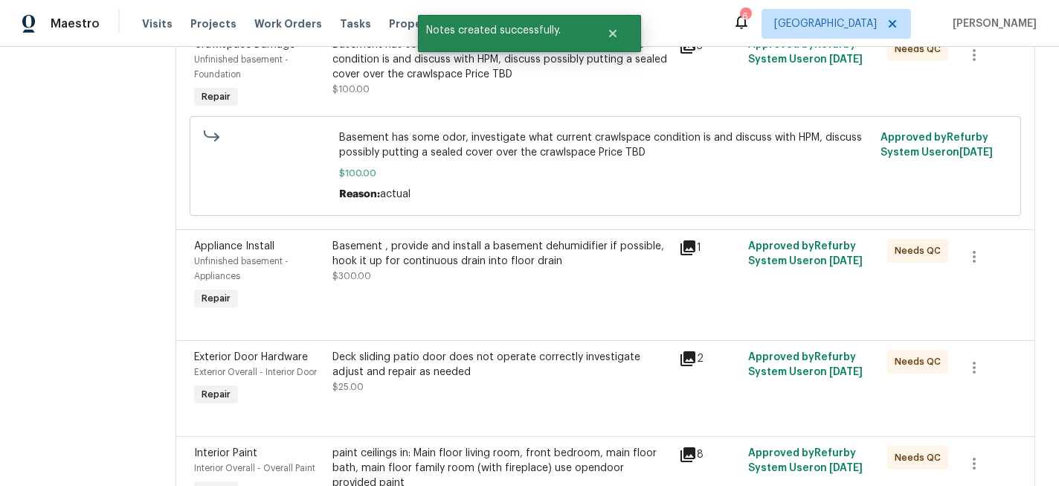
click at [440, 256] on div "Basement , provide and install a basement dehumidifier if possible, hook it up …" at bounding box center [501, 254] width 338 height 30
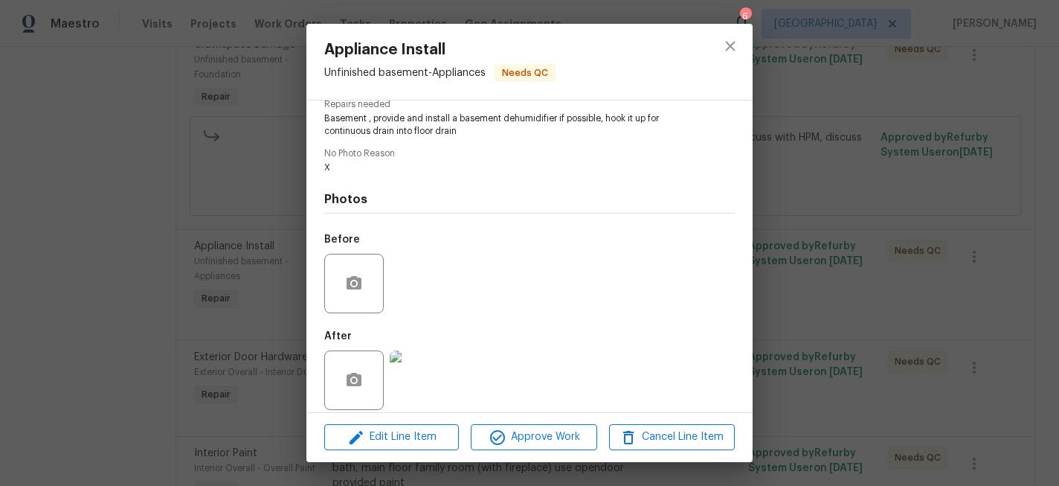
scroll to position [174, 0]
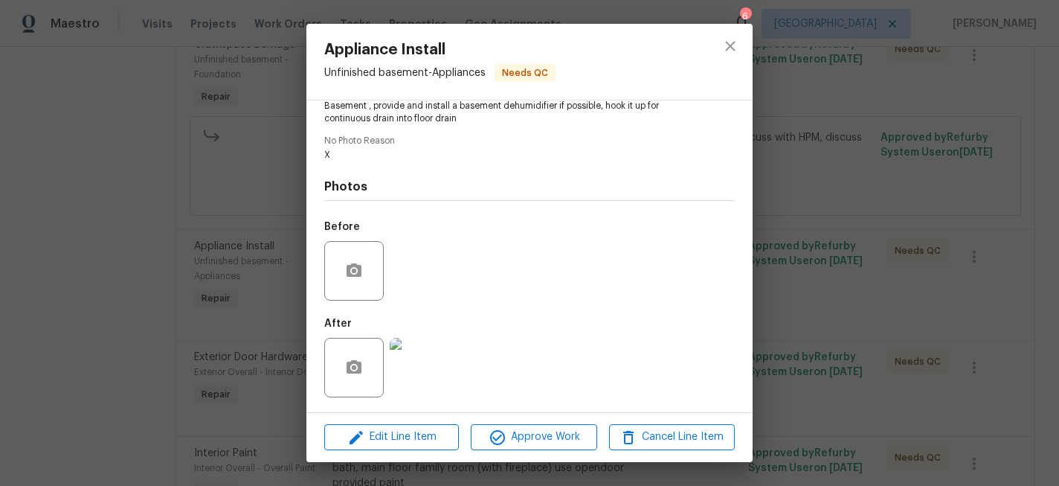
click at [390, 374] on img at bounding box center [419, 367] width 59 height 59
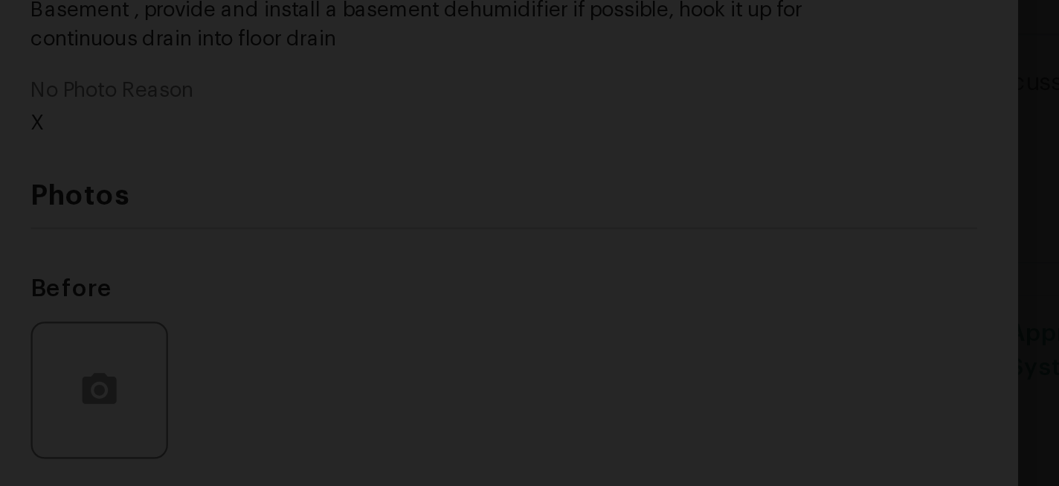
click at [550, 142] on img "Lightbox" at bounding box center [512, 300] width 698 height 321
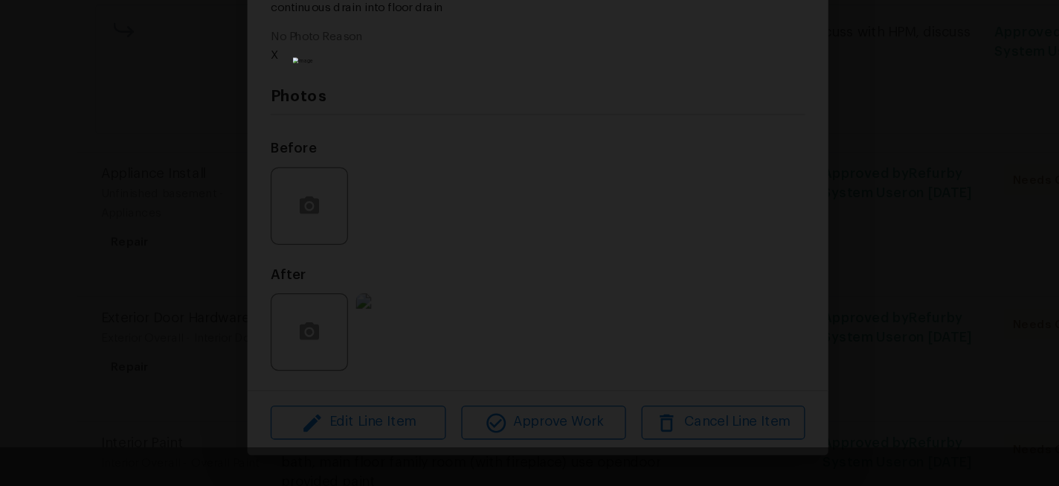
scroll to position [0, 0]
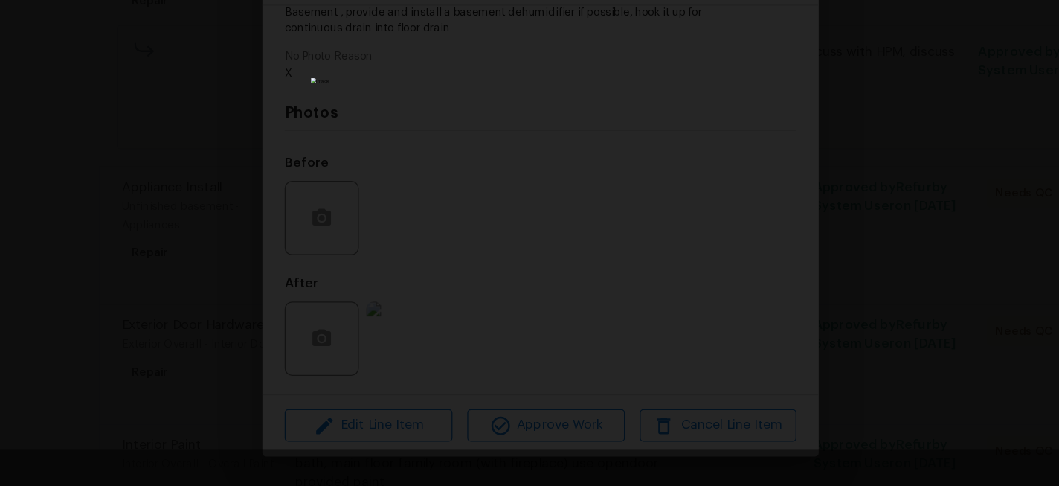
click at [839, 195] on div "Lightbox" at bounding box center [529, 243] width 1059 height 486
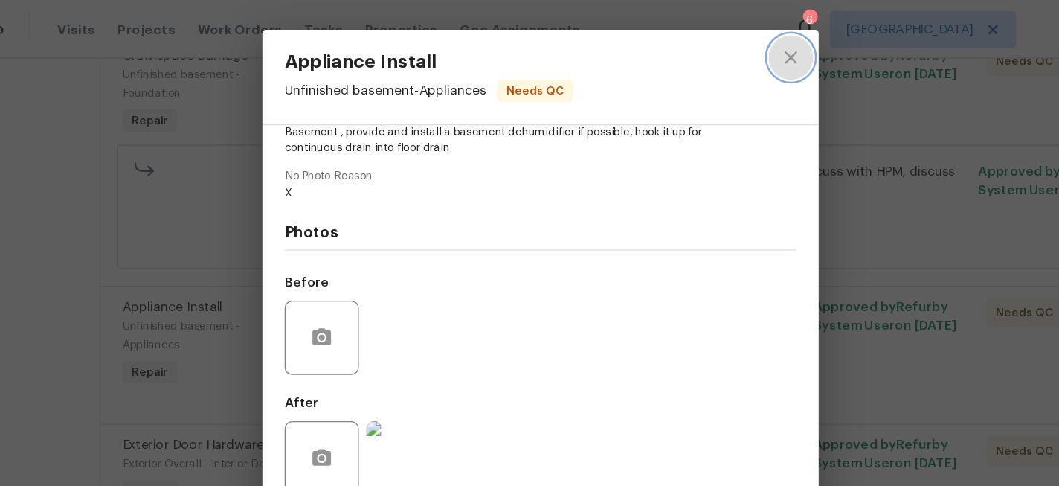
click at [725, 43] on icon "close" at bounding box center [730, 46] width 18 height 18
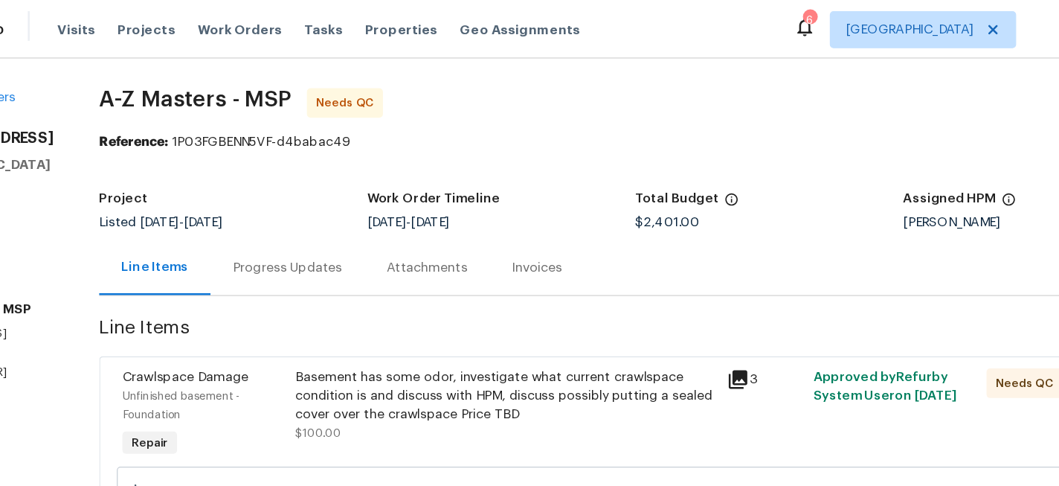
click at [193, 213] on div "Line Items" at bounding box center [220, 214] width 54 height 15
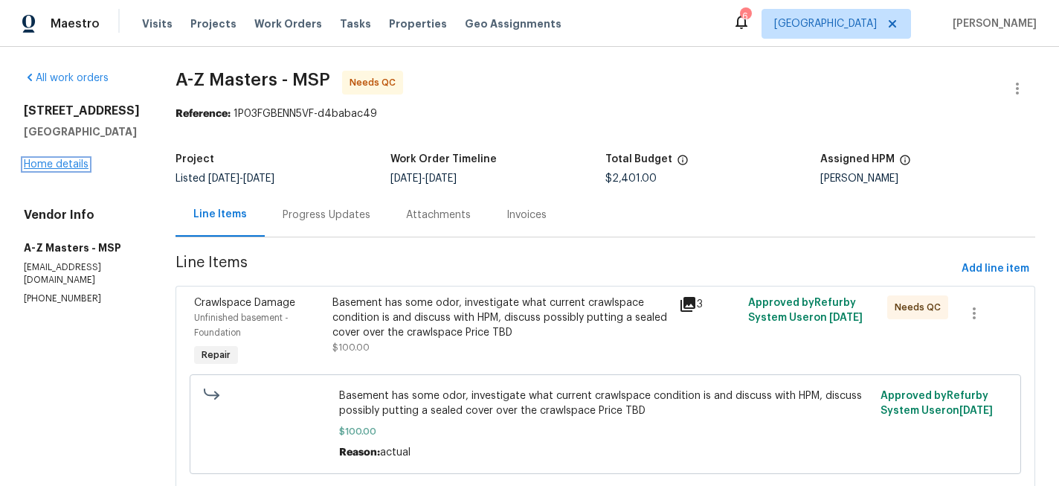
click at [56, 170] on link "Home details" at bounding box center [56, 164] width 65 height 10
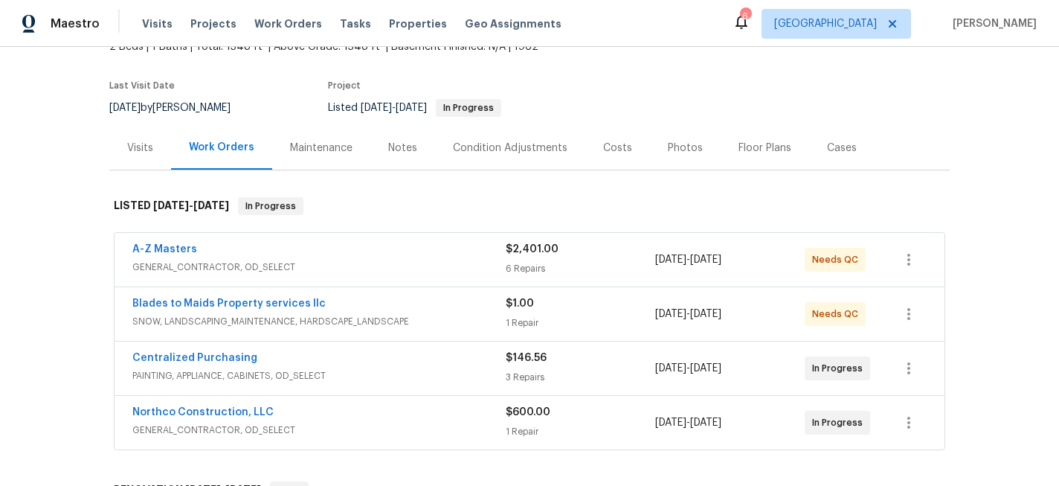
scroll to position [117, 0]
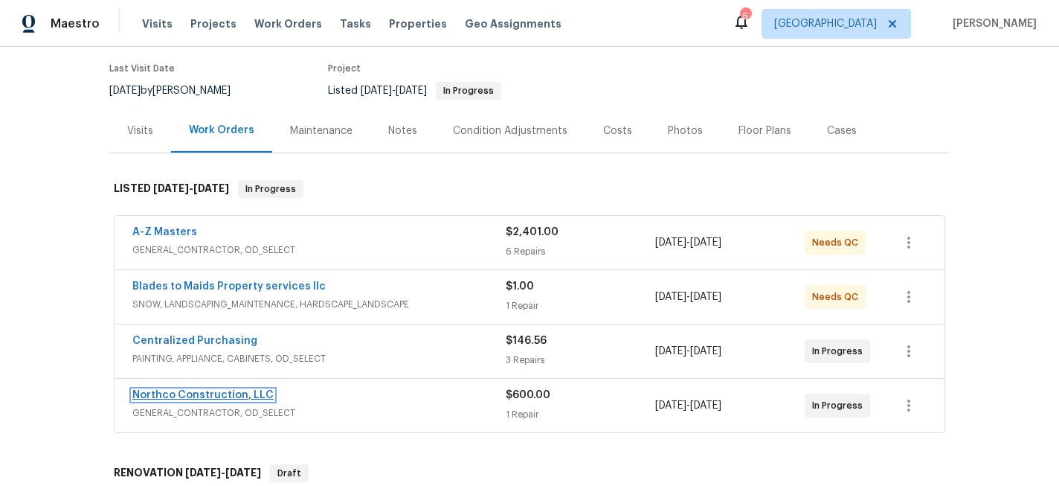
click at [234, 393] on link "Northco Construction, LLC" at bounding box center [202, 395] width 141 height 10
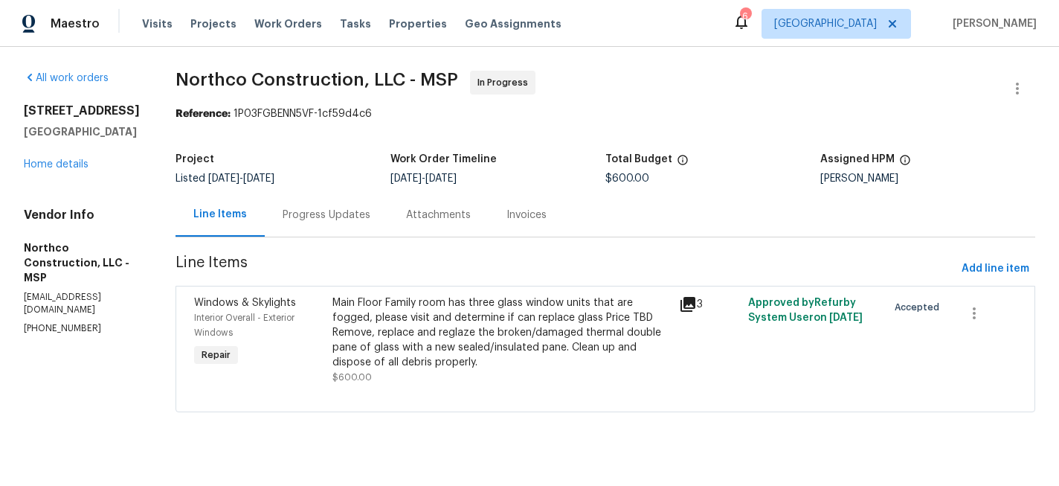
click at [329, 214] on div "Progress Updates" at bounding box center [327, 214] width 88 height 15
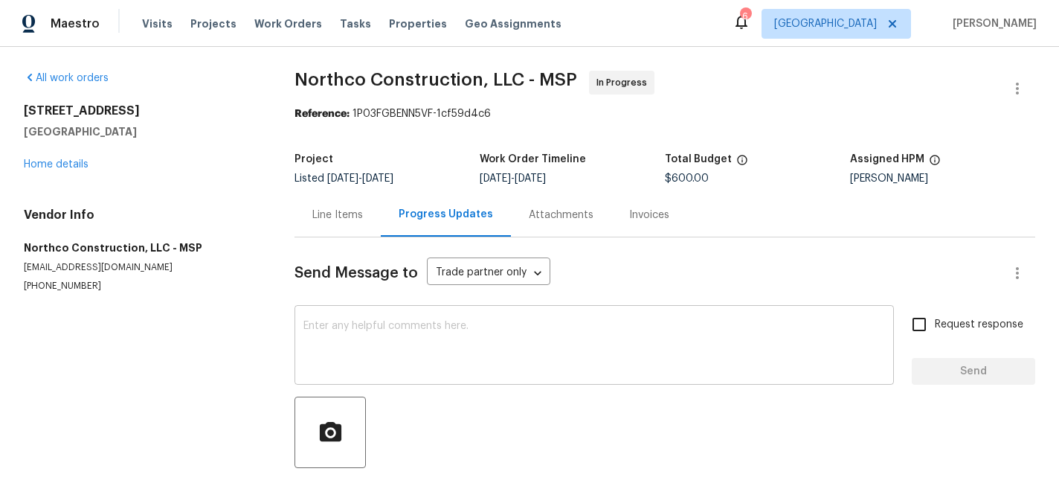
scroll to position [67, 0]
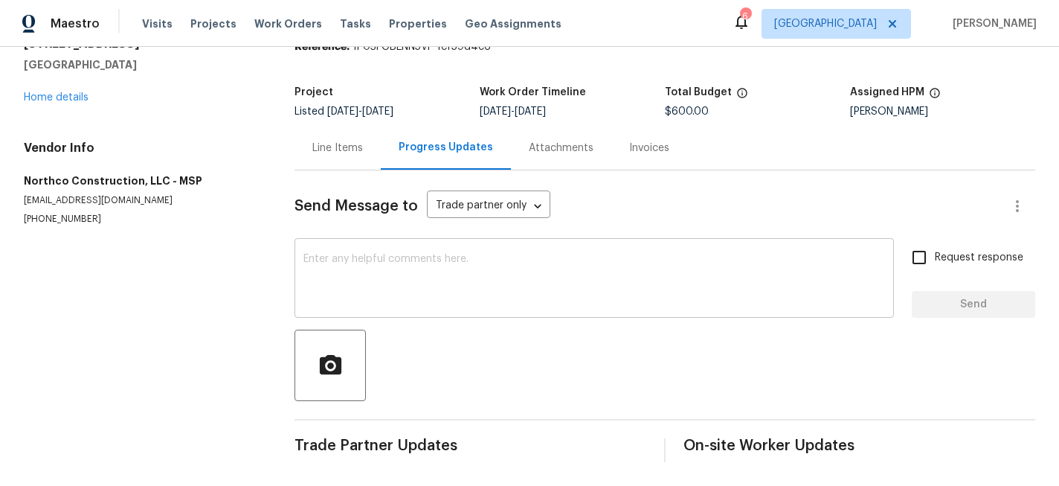
click at [405, 254] on textarea at bounding box center [594, 280] width 582 height 52
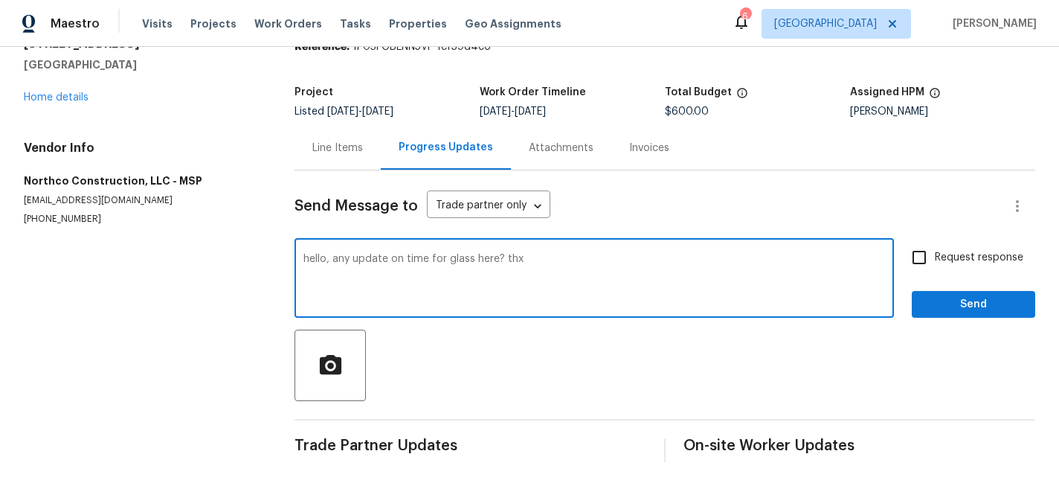
click at [430, 261] on textarea "hello, any update on time for glass here? thx" at bounding box center [594, 280] width 582 height 52
type textarea "hello, any update on timeline eta for glass here? thx"
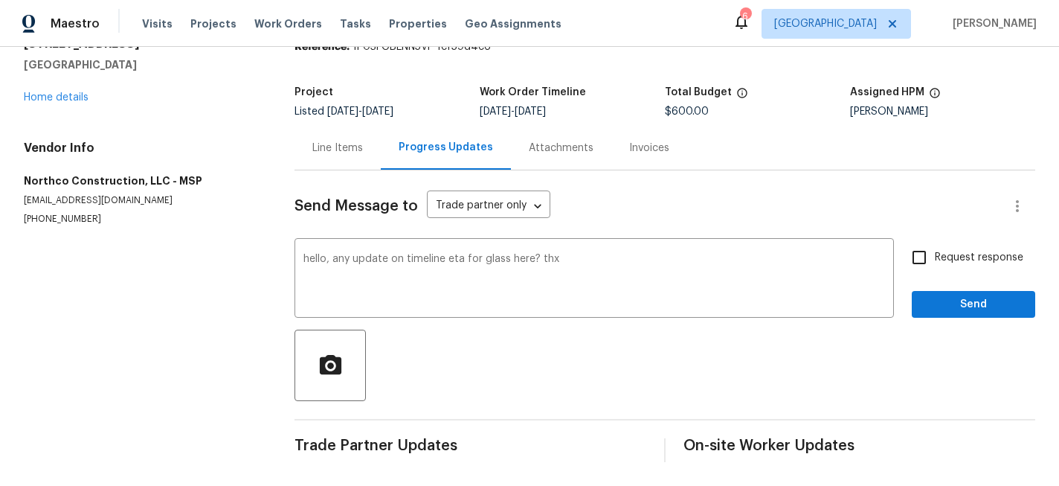
click at [939, 261] on span "Request response" at bounding box center [979, 258] width 88 height 16
click at [935, 261] on input "Request response" at bounding box center [919, 257] width 31 height 31
checkbox input "true"
click at [954, 312] on span "Send" at bounding box center [974, 304] width 100 height 19
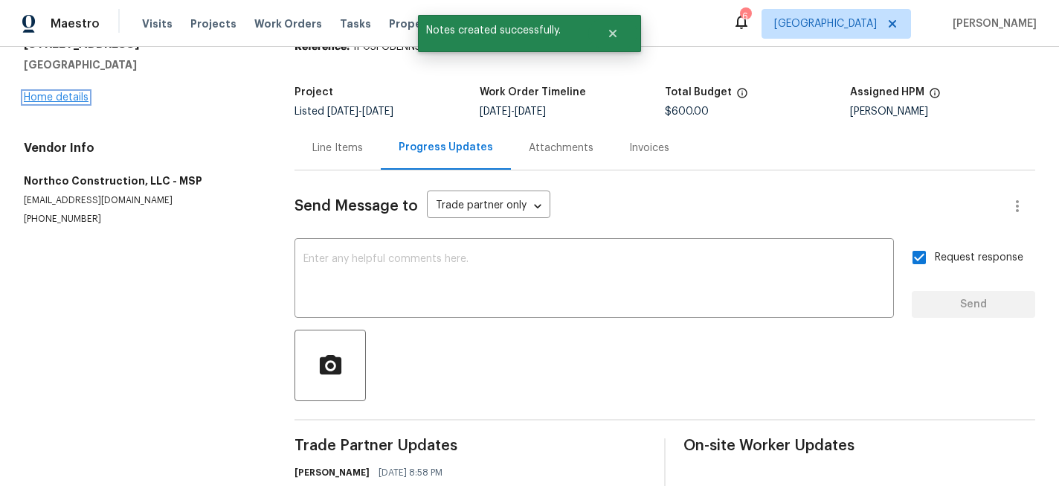
click at [58, 96] on link "Home details" at bounding box center [56, 97] width 65 height 10
